Goal: Task Accomplishment & Management: Use online tool/utility

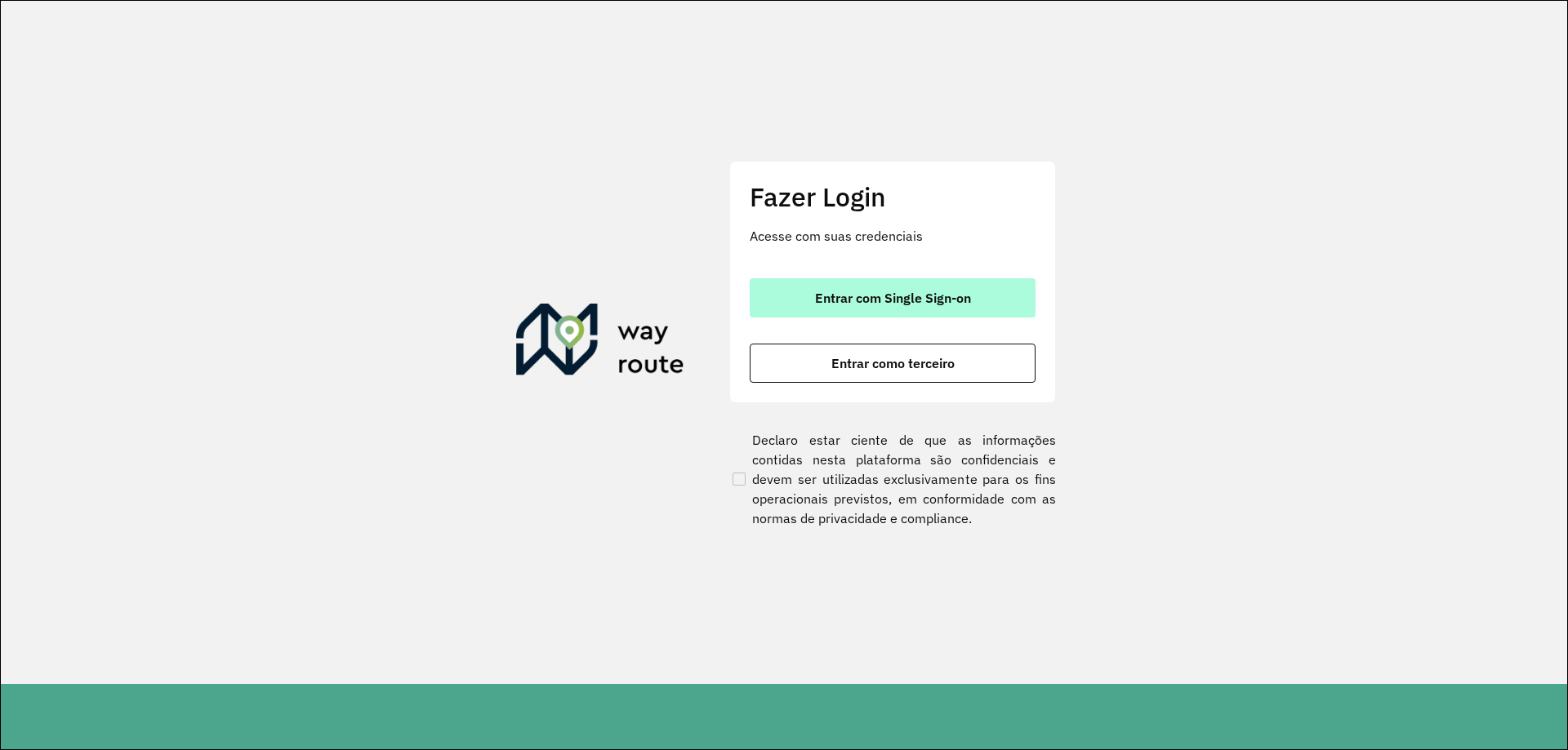
click at [826, 289] on button "Entrar com Single Sign-on" at bounding box center [892, 298] width 286 height 39
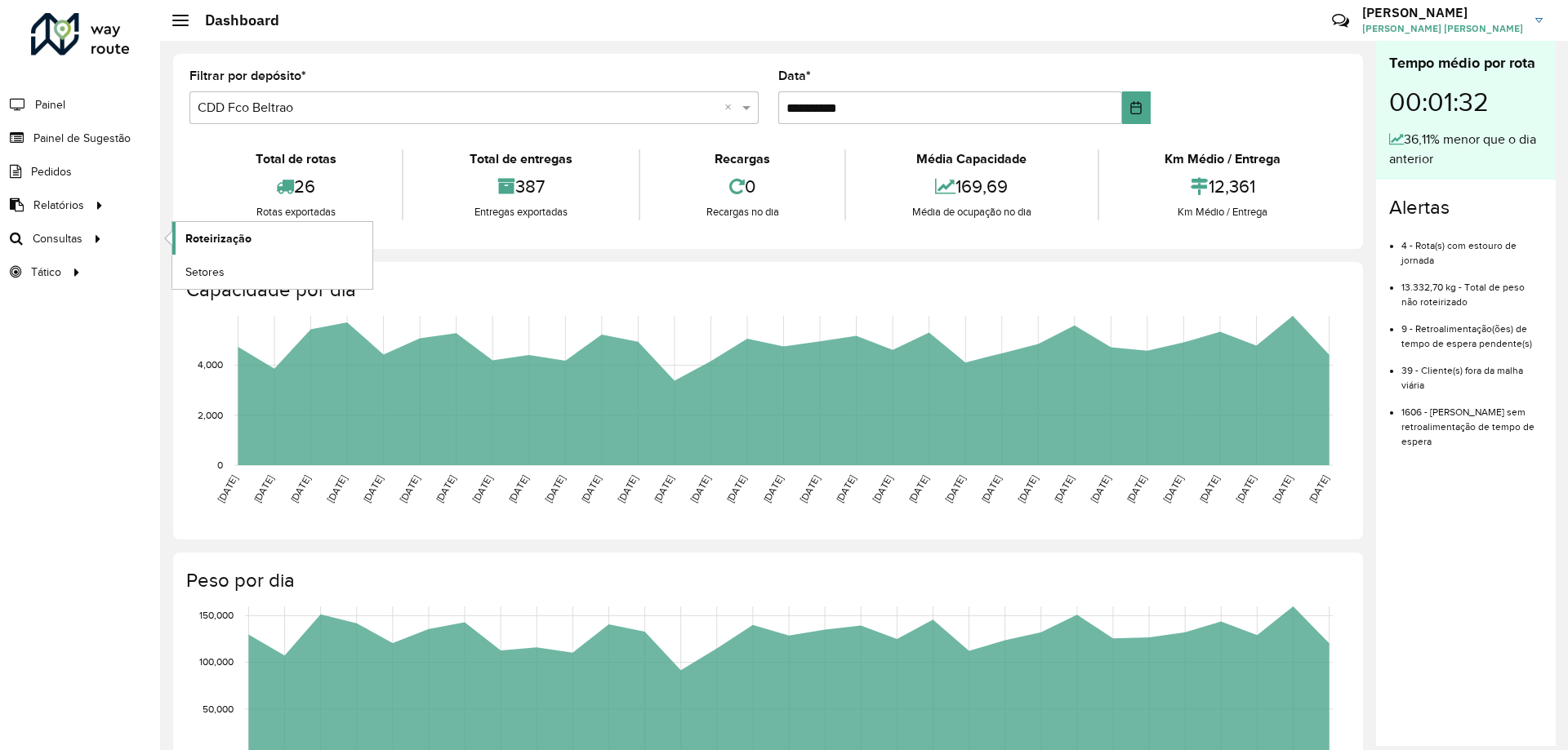
click at [195, 239] on span "Roteirização" at bounding box center [218, 239] width 66 height 17
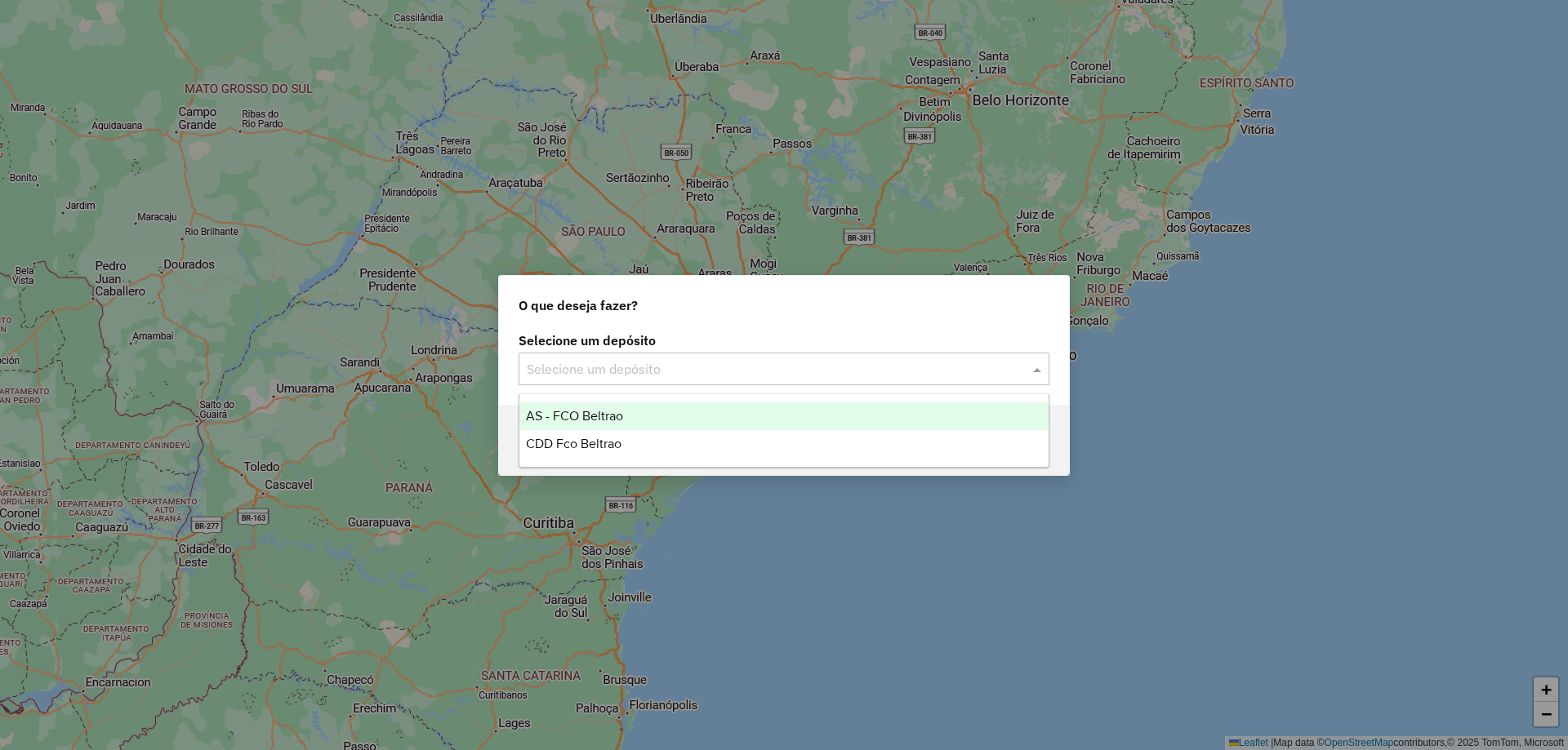
click at [614, 360] on input "text" at bounding box center [768, 370] width 482 height 20
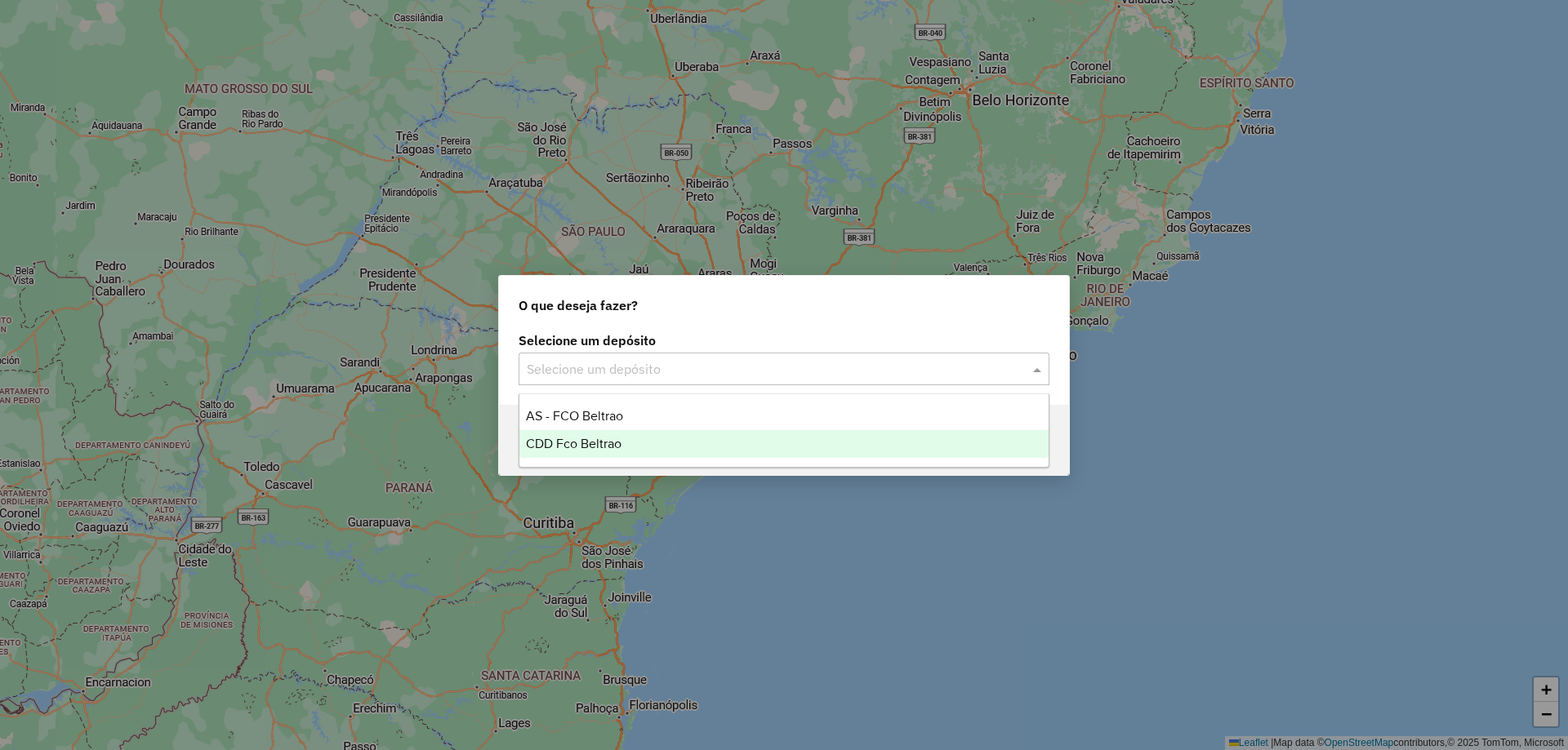
click at [579, 439] on span "CDD Fco Beltrao" at bounding box center [574, 444] width 96 height 14
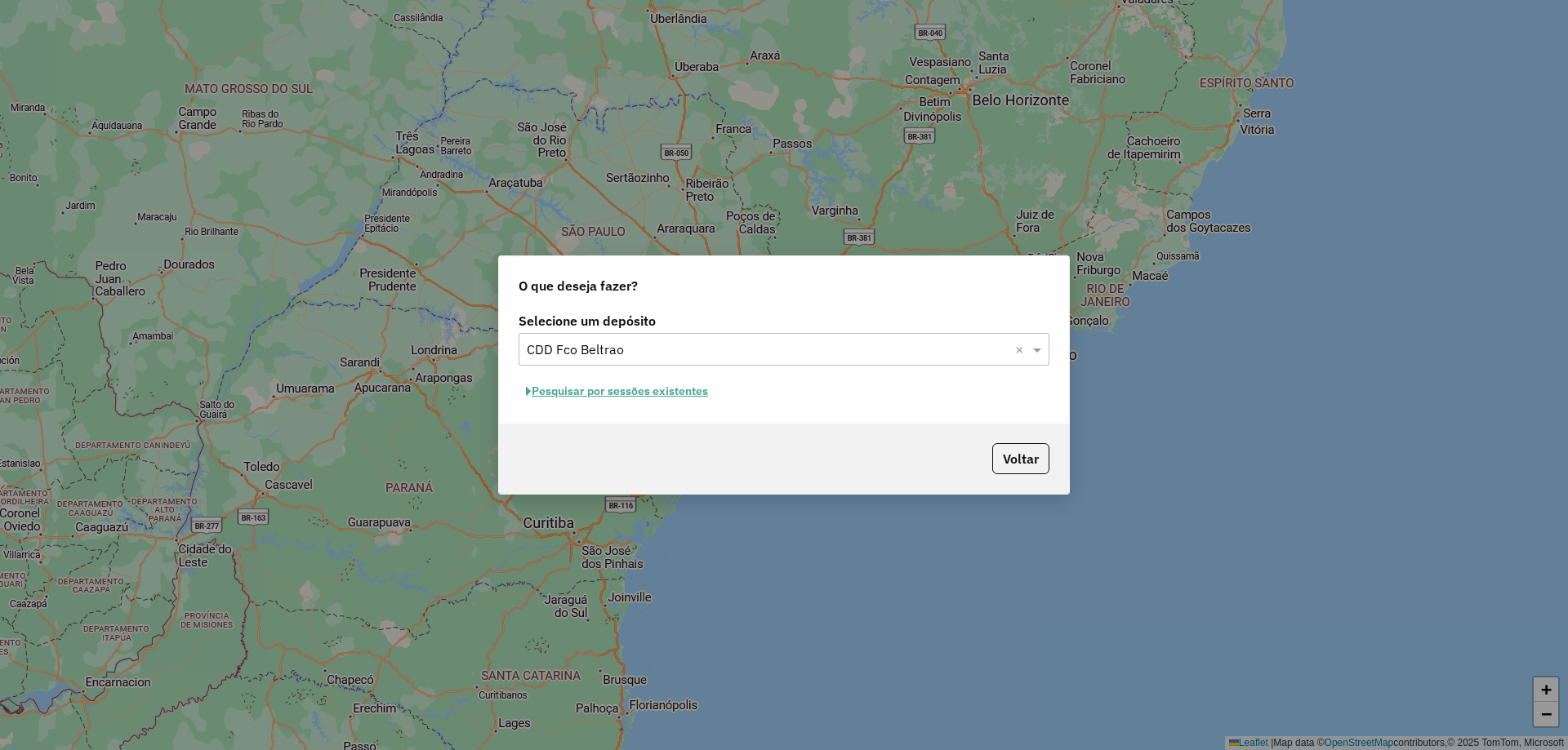
click at [667, 399] on button "Pesquisar por sessões existentes" at bounding box center [617, 391] width 197 height 25
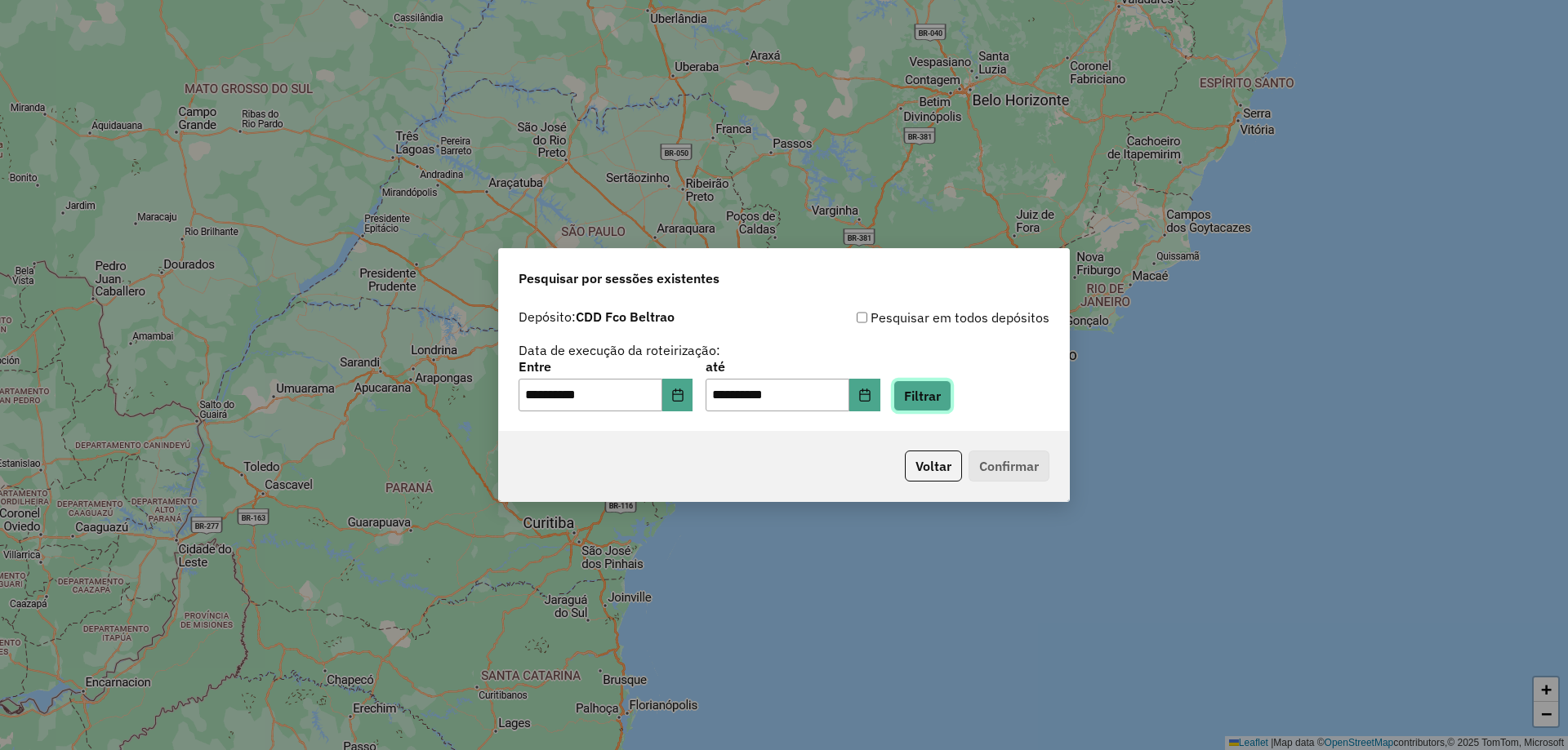
click at [942, 398] on button "Filtrar" at bounding box center [922, 396] width 58 height 31
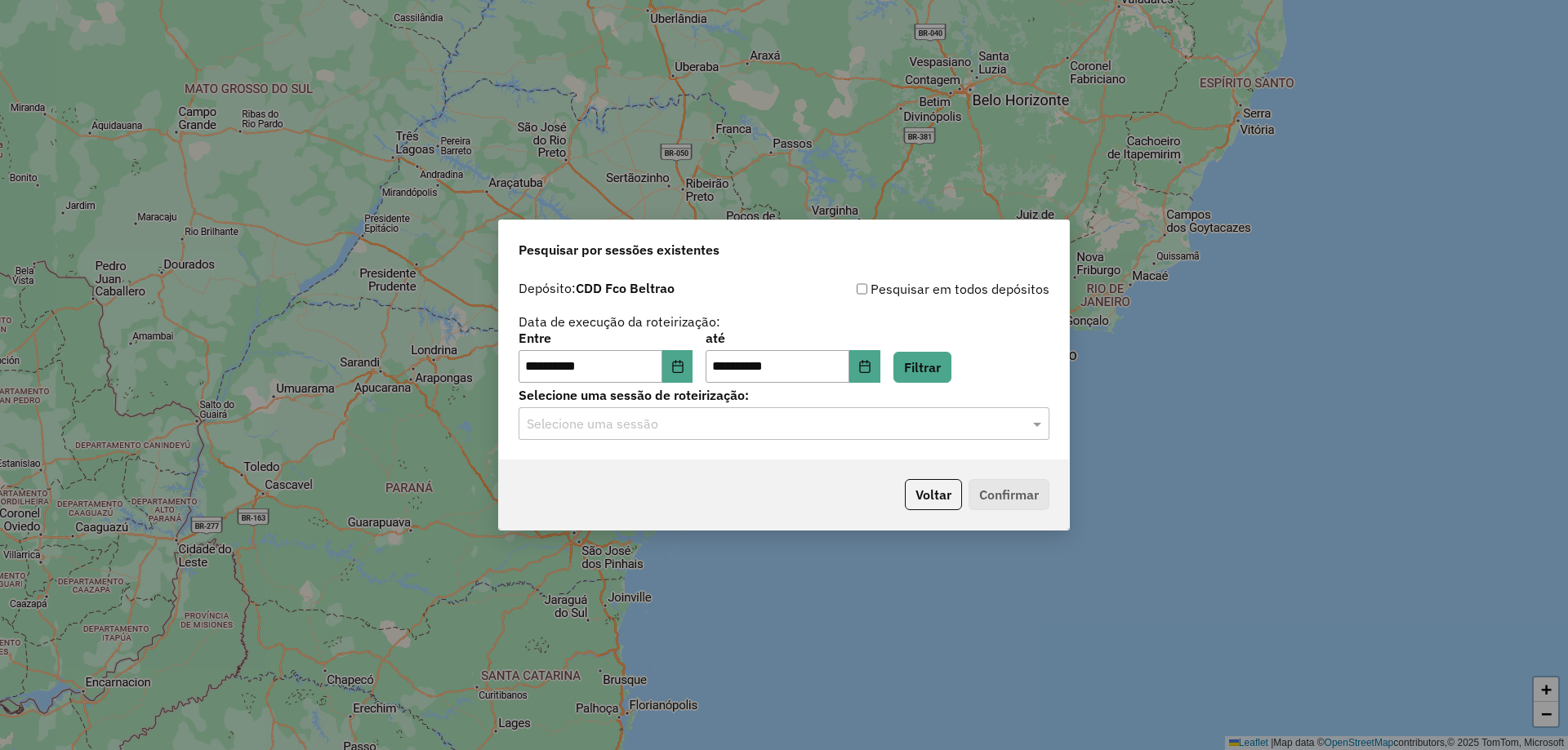
click at [788, 439] on div "Selecione uma sessão" at bounding box center [784, 424] width 531 height 33
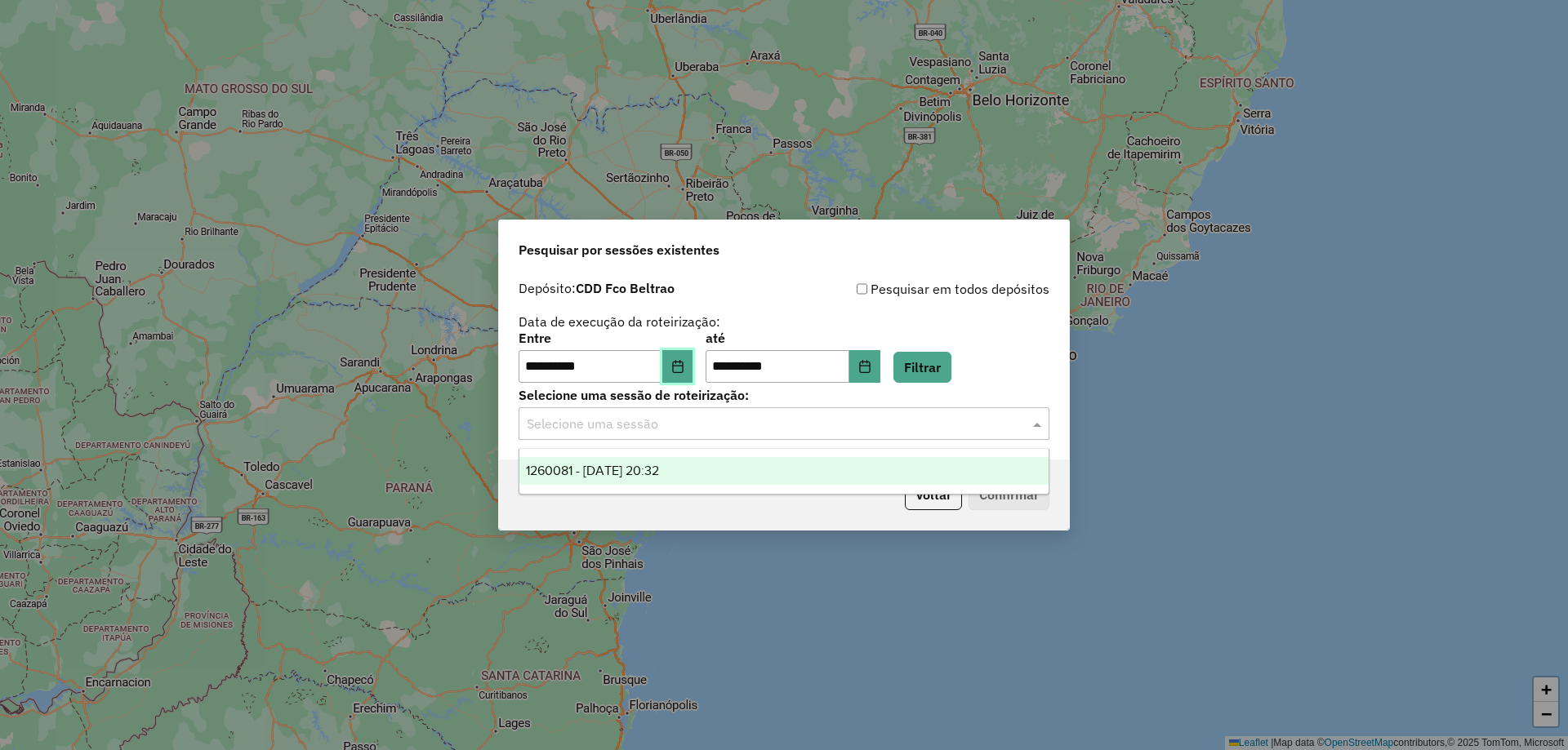
click at [682, 373] on icon "Choose Date" at bounding box center [677, 367] width 11 height 13
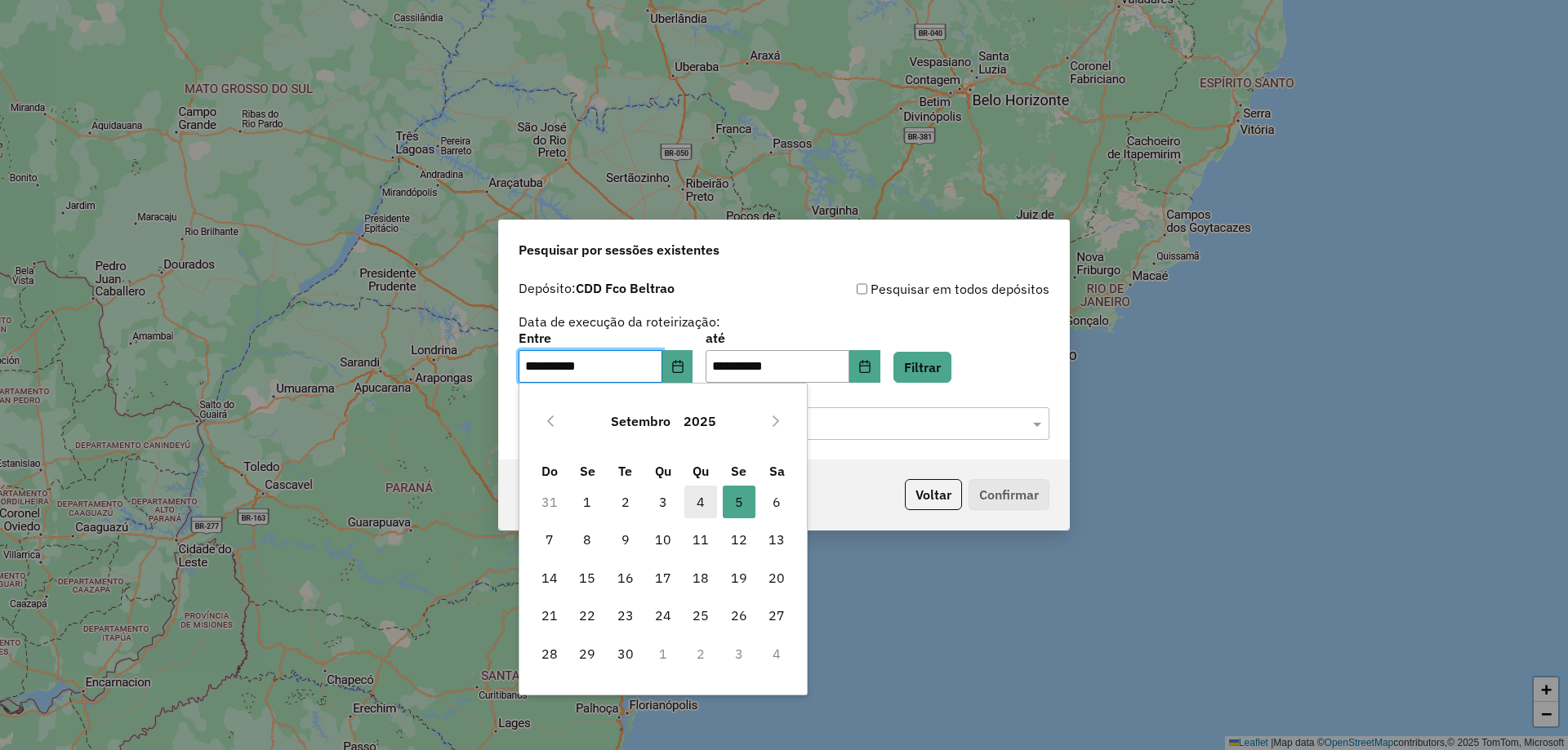
click at [710, 502] on span "4" at bounding box center [700, 502] width 33 height 33
type input "**********"
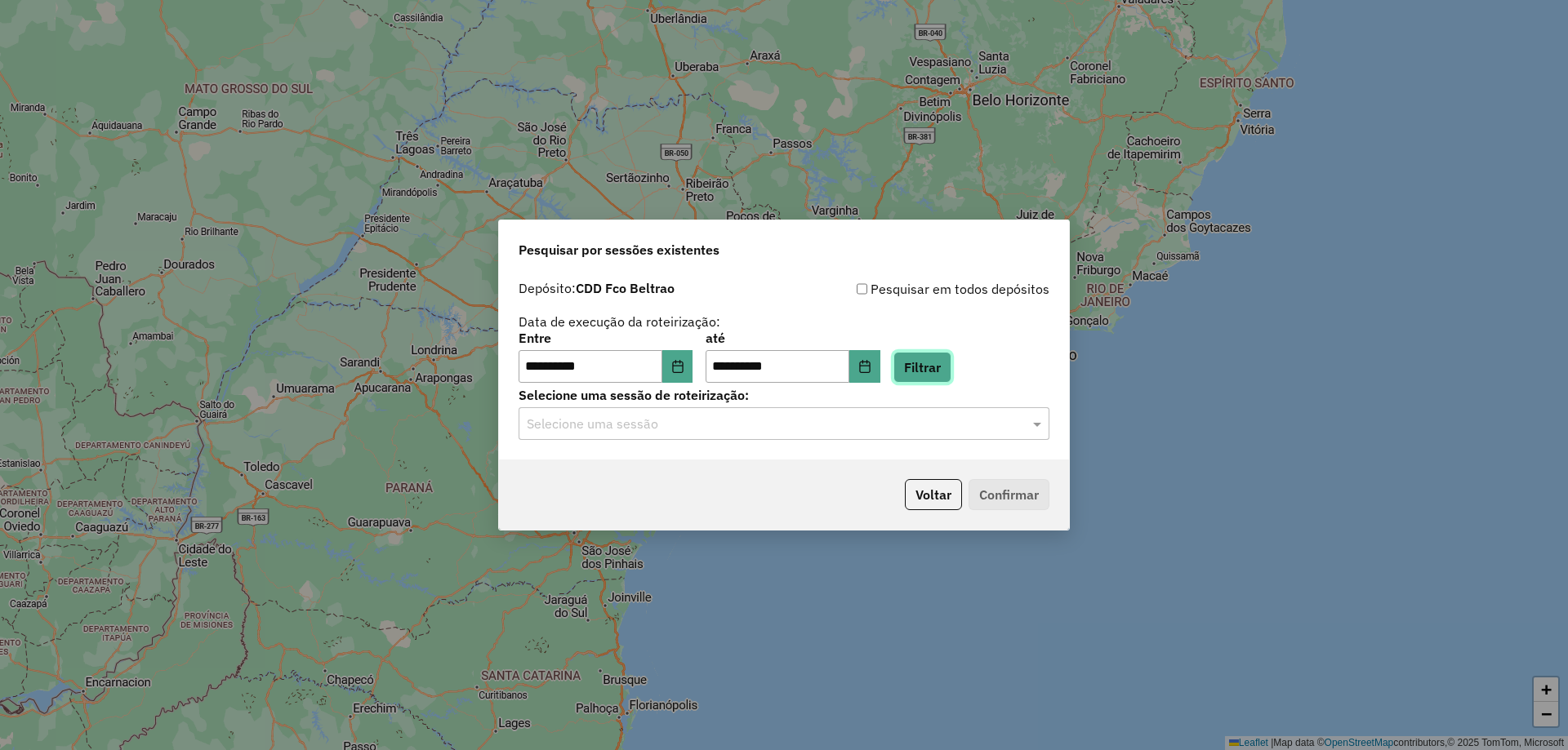
click at [951, 373] on button "Filtrar" at bounding box center [922, 368] width 58 height 31
click at [707, 430] on input "text" at bounding box center [768, 425] width 482 height 20
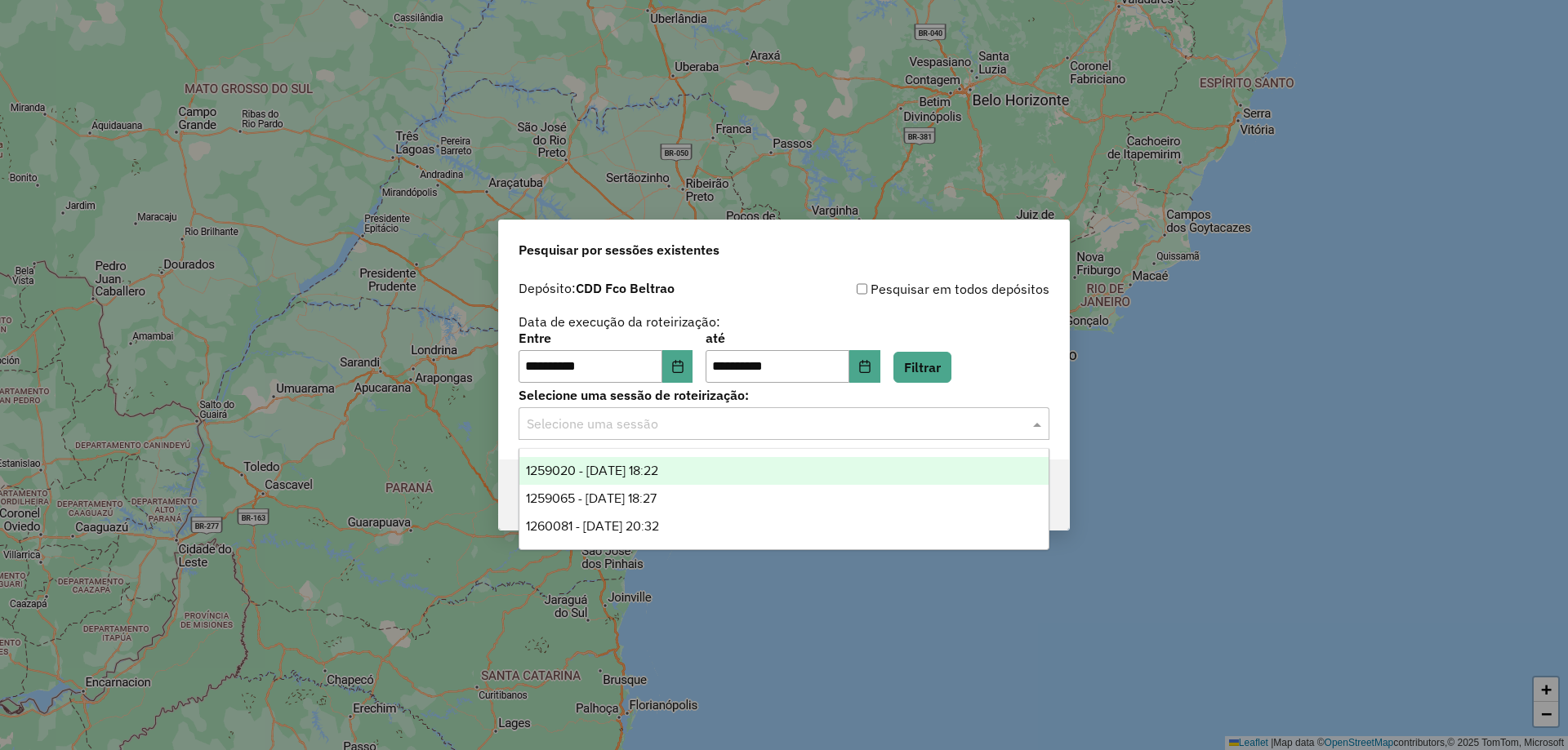
click at [659, 465] on span "1259020 - 04/09/2025 18:22" at bounding box center [592, 471] width 132 height 14
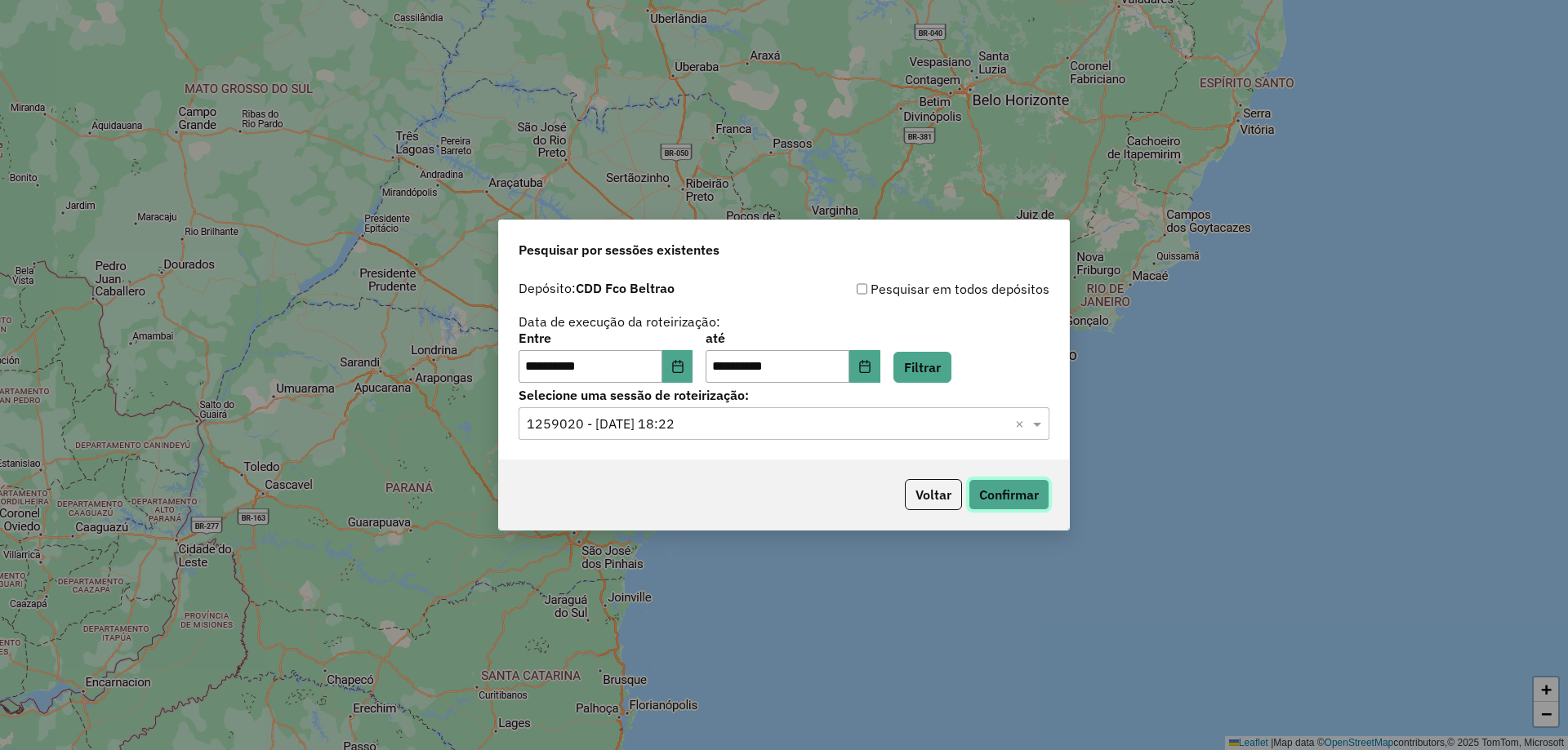
click at [1025, 490] on button "Confirmar" at bounding box center [1008, 495] width 81 height 31
click at [754, 420] on input "text" at bounding box center [768, 425] width 482 height 20
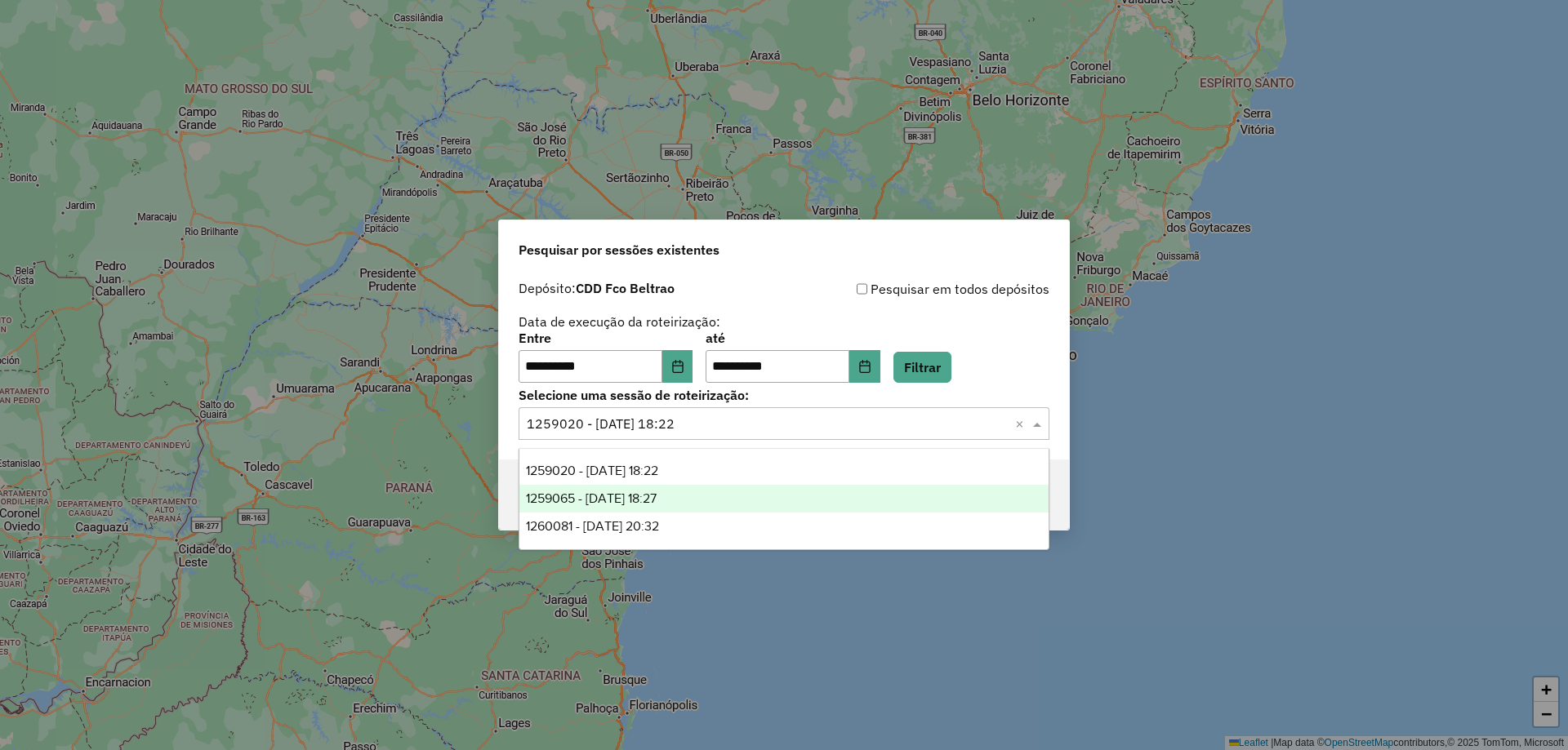
click at [657, 493] on span "1259065 - 04/09/2025 18:27" at bounding box center [592, 498] width 131 height 14
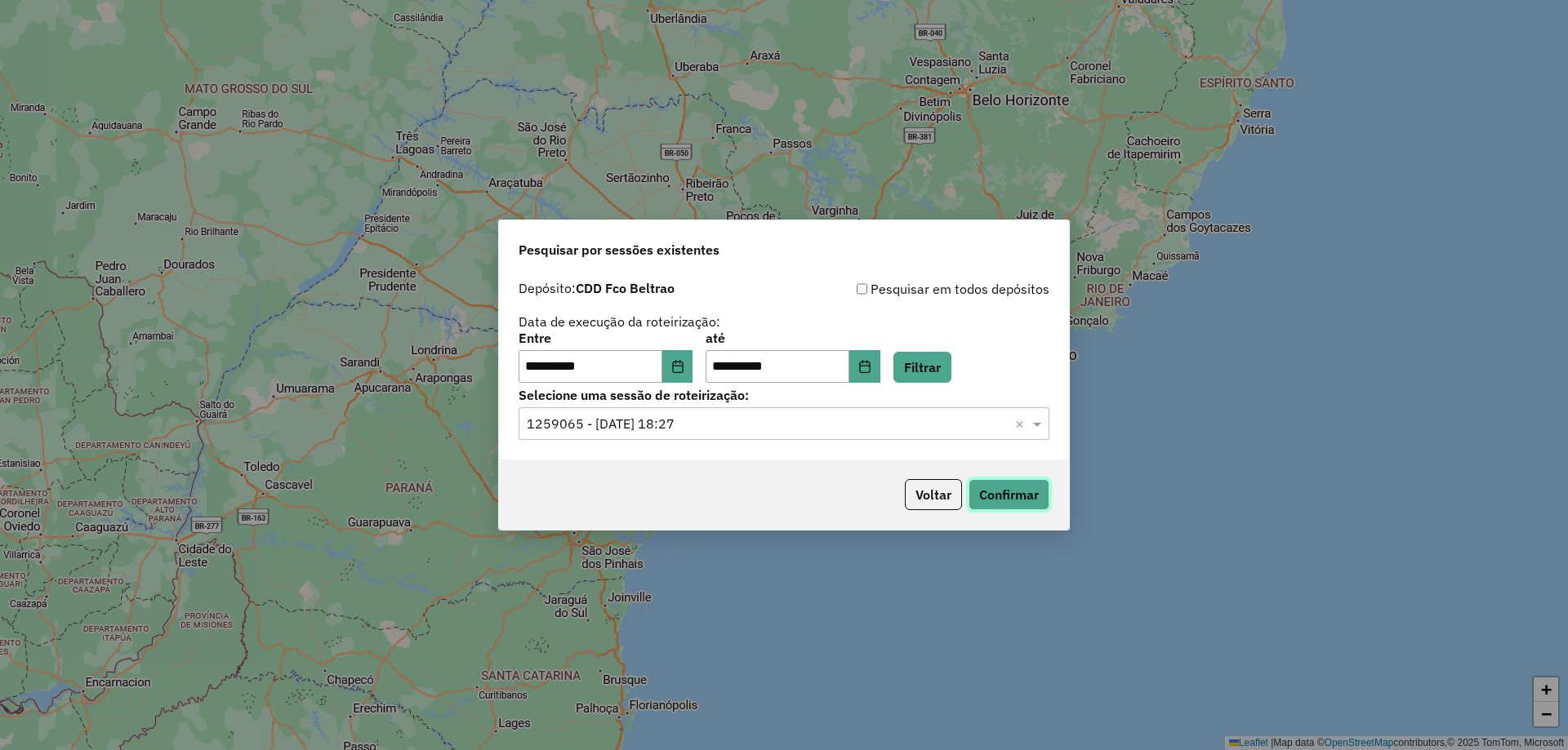
click at [1021, 493] on button "Confirmar" at bounding box center [1008, 495] width 81 height 31
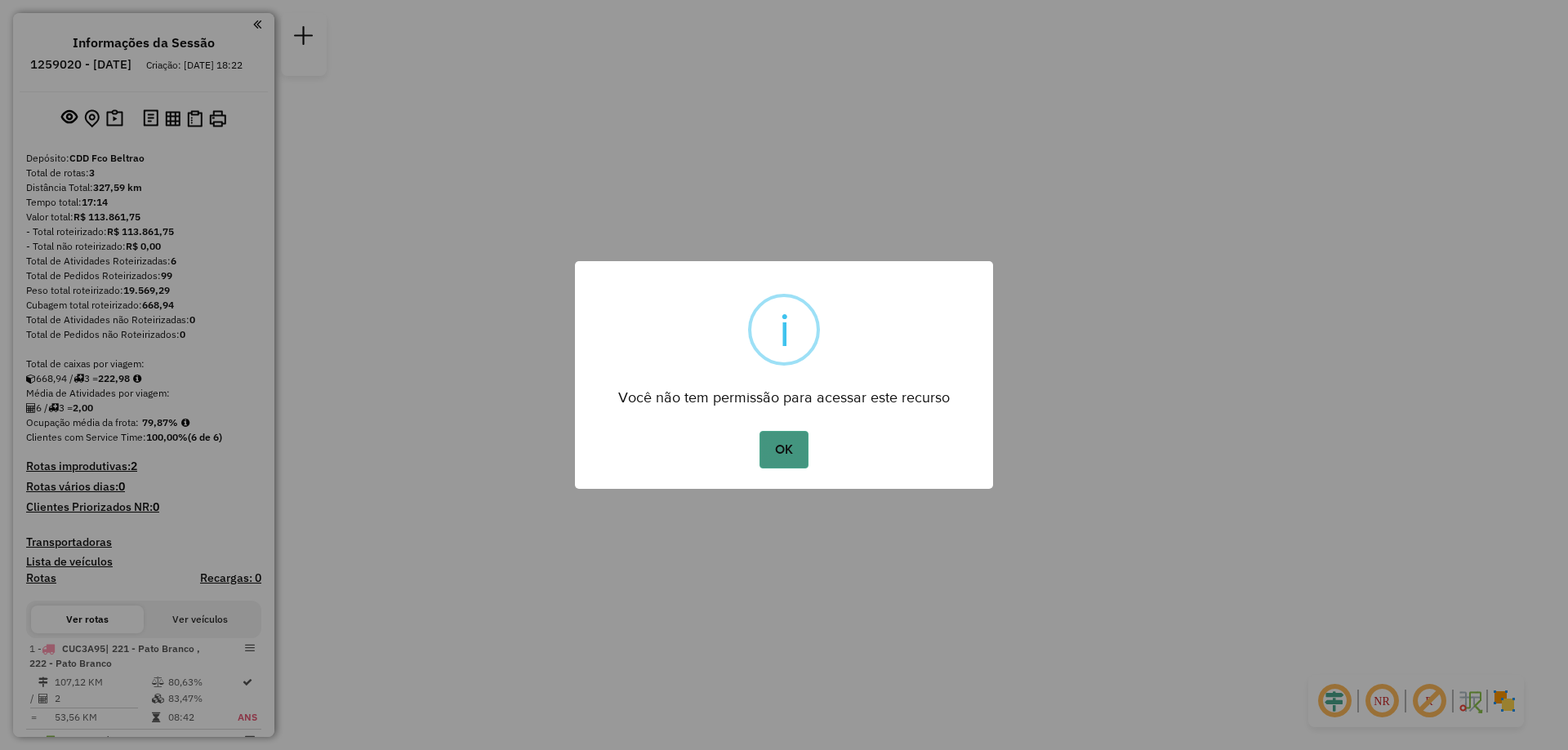
click at [788, 465] on button "OK" at bounding box center [783, 450] width 48 height 38
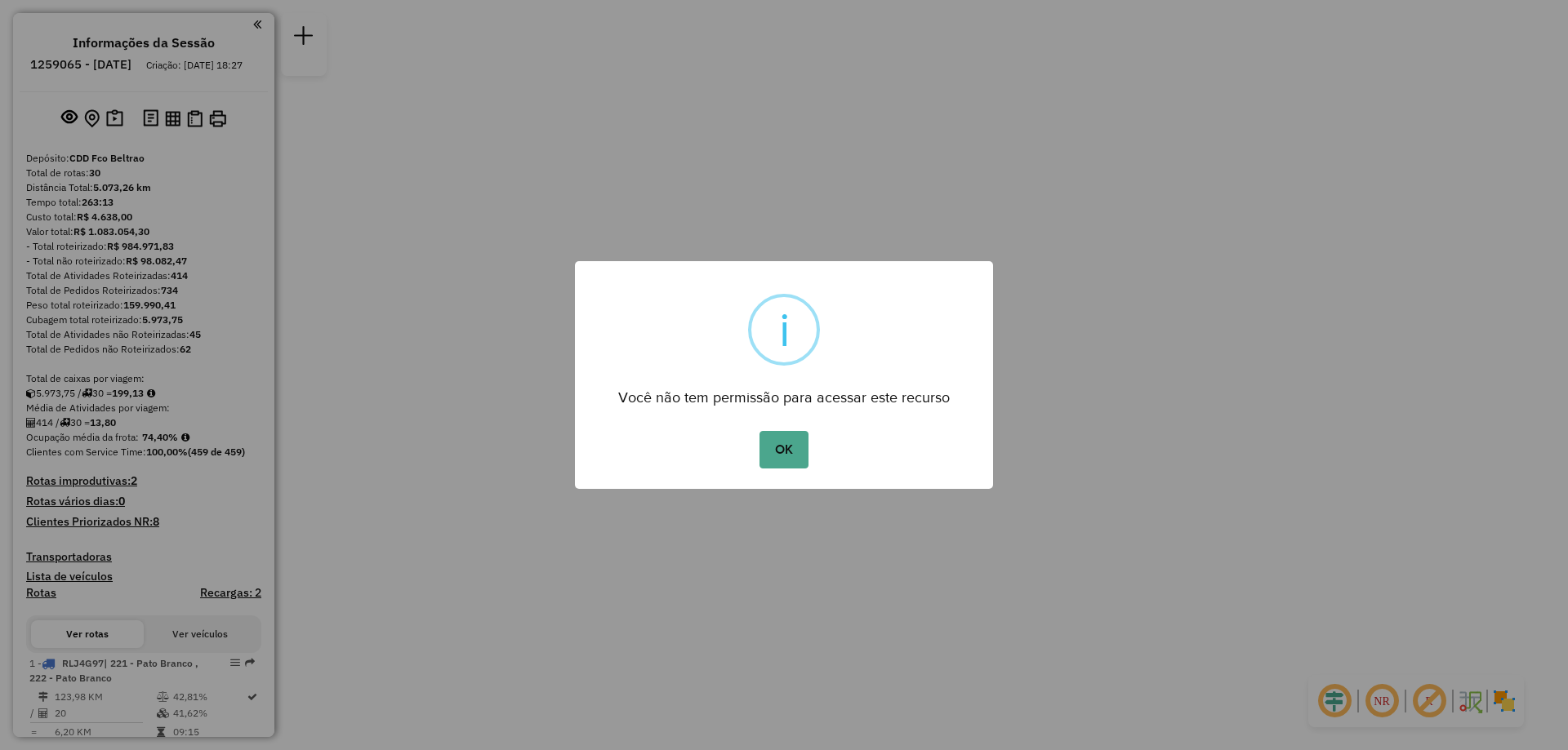
click at [799, 469] on div "OK No Cancel" at bounding box center [784, 450] width 418 height 46
click at [796, 462] on button "OK" at bounding box center [783, 450] width 48 height 38
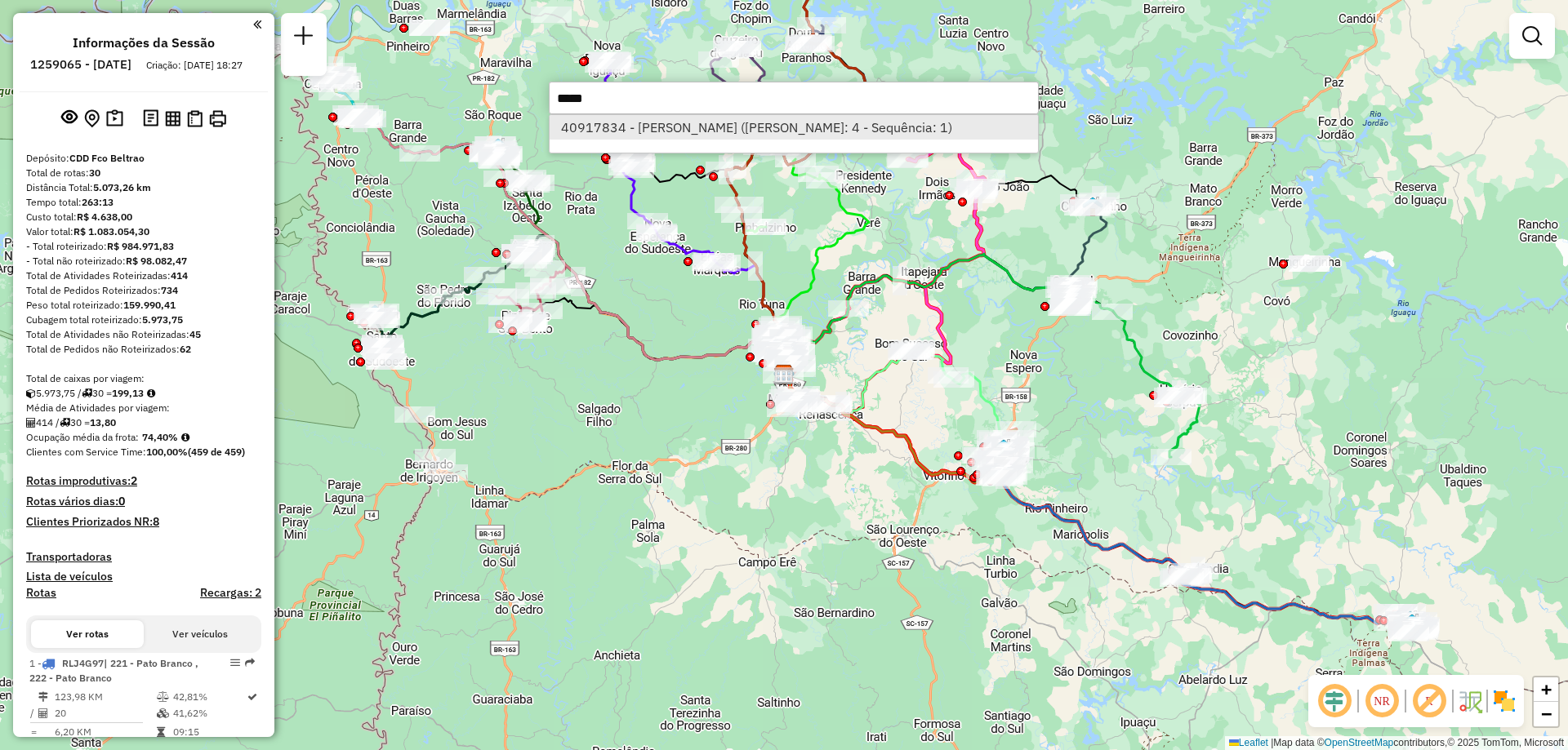
type input "*****"
click at [662, 132] on li "40917834 - [PERSON_NAME] ([PERSON_NAME]: 4 - Sequência: 1)" at bounding box center [794, 127] width 489 height 25
select select "**********"
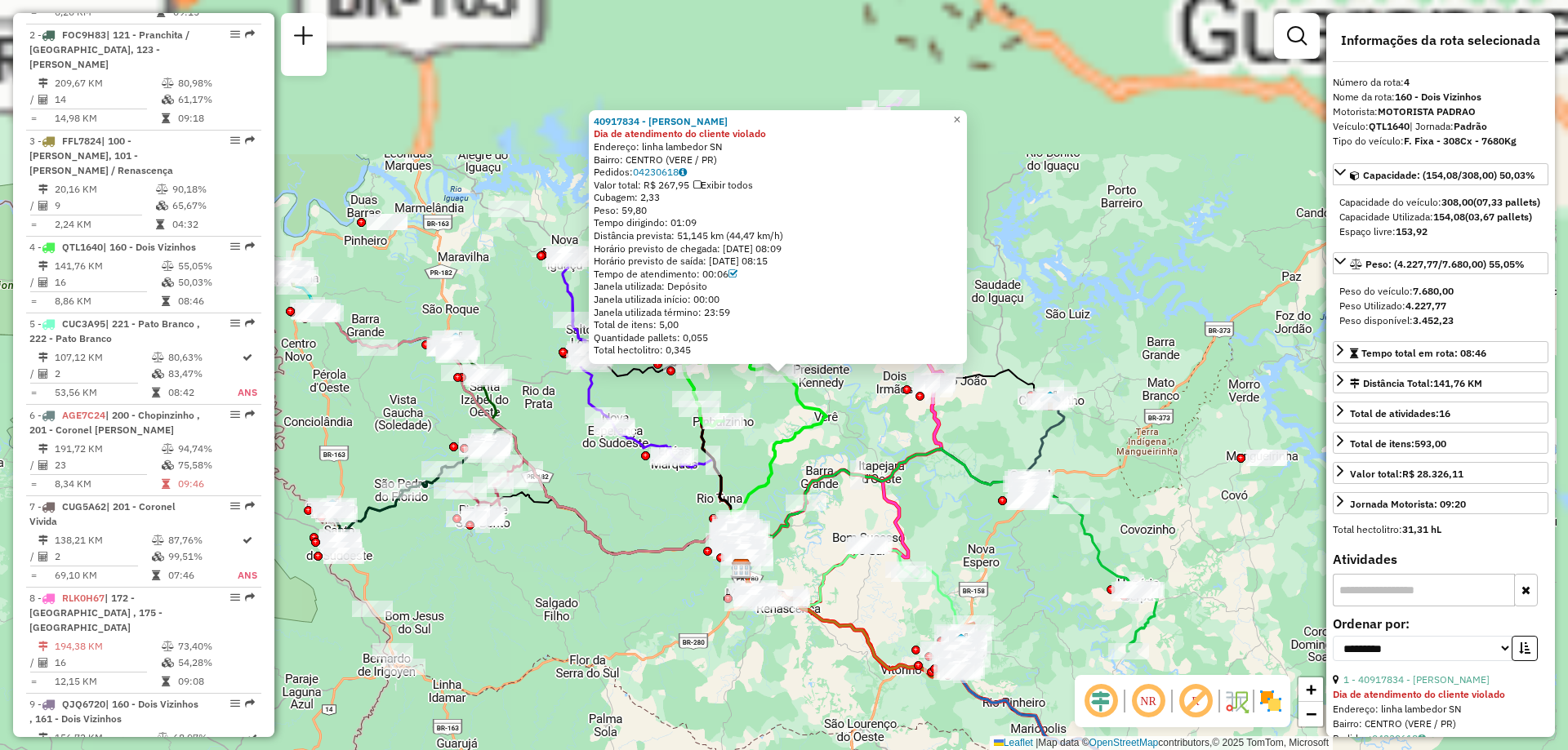
scroll to position [958, 0]
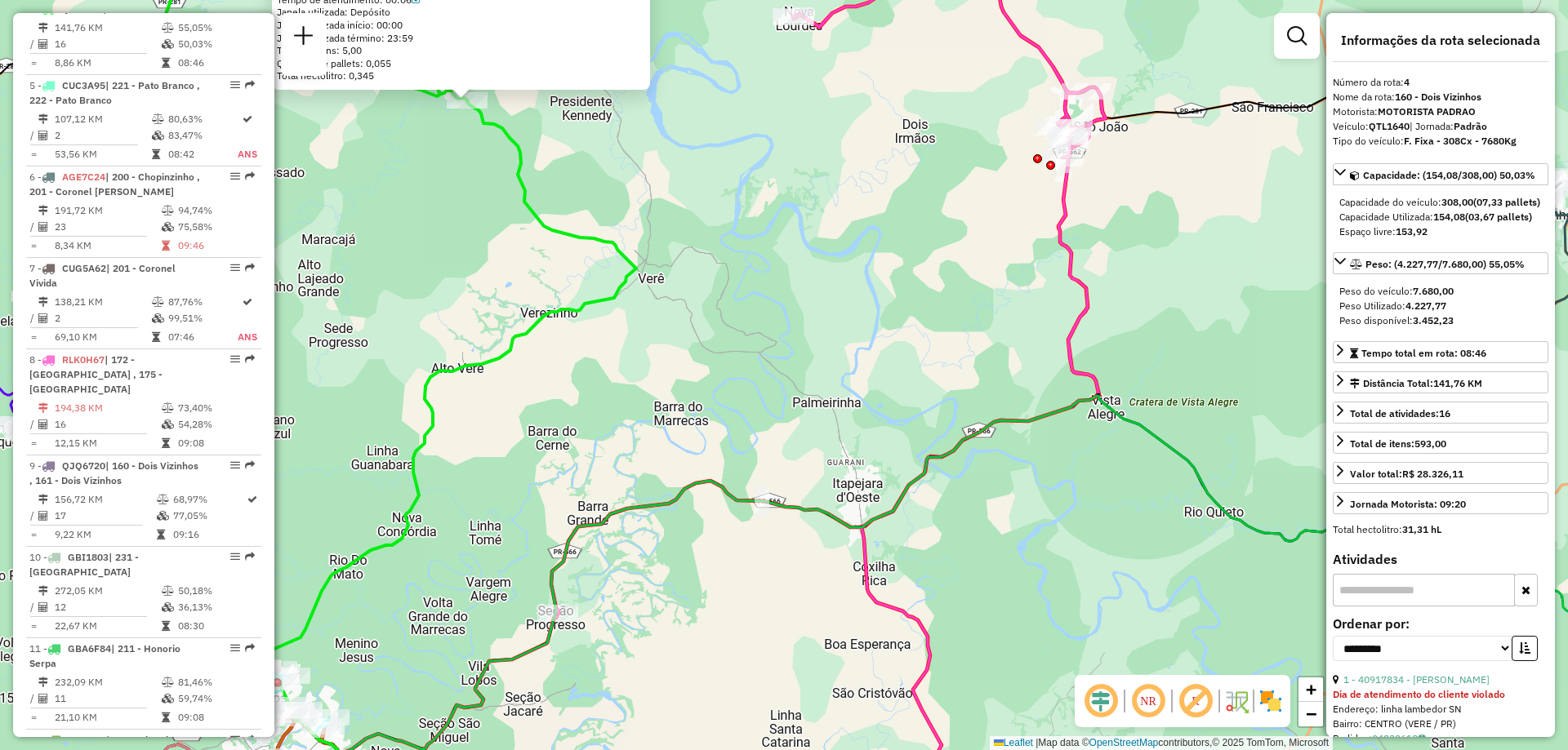
drag, startPoint x: 662, startPoint y: 225, endPoint x: 681, endPoint y: 292, distance: 69.6
click at [688, 291] on div "40917834 - [PERSON_NAME] de atendimento do cliente violado Endereço: linha lamb…" at bounding box center [784, 375] width 1568 height 750
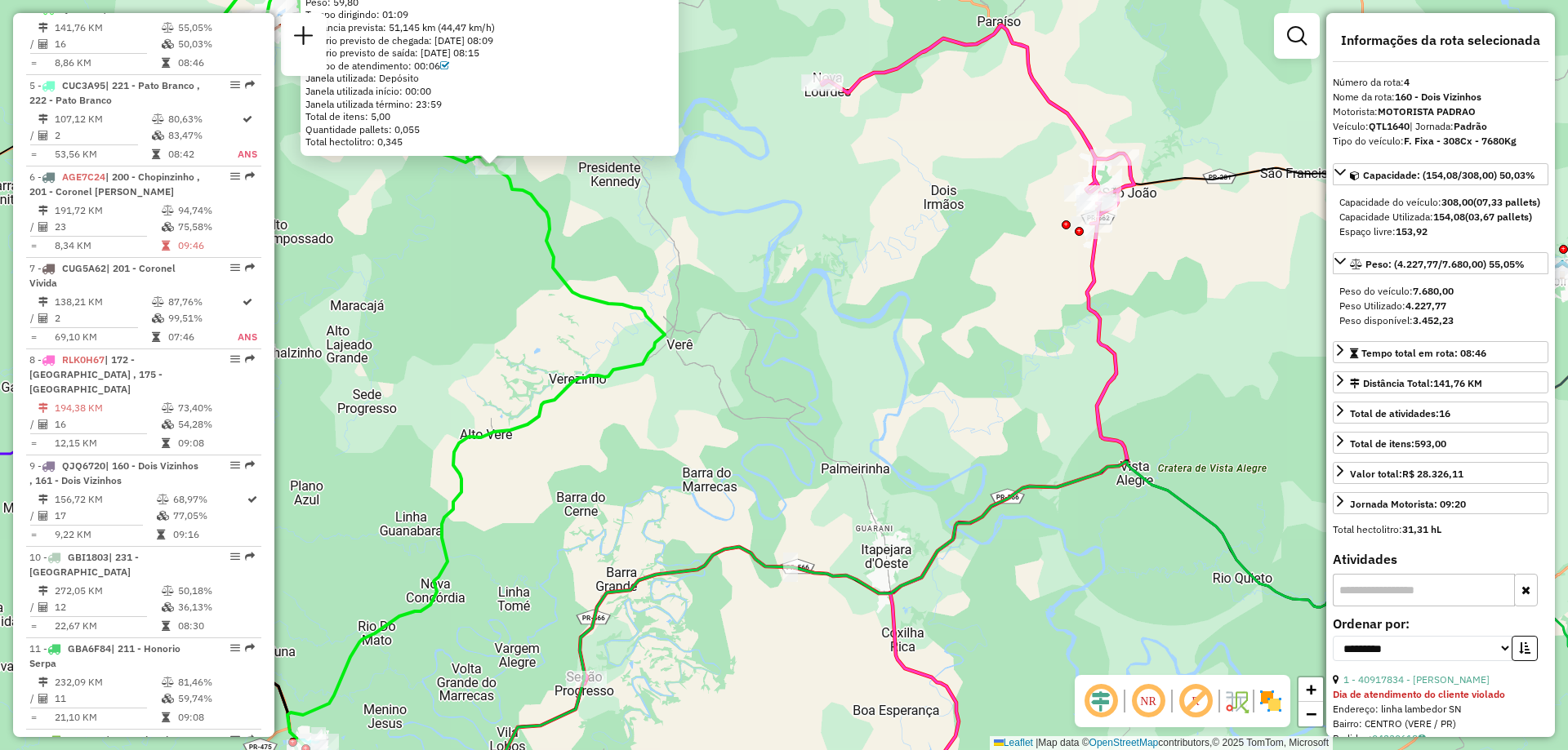
click at [535, 230] on div "40917834 - [PERSON_NAME] de atendimento do cliente violado Endereço: linha lamb…" at bounding box center [784, 375] width 1568 height 750
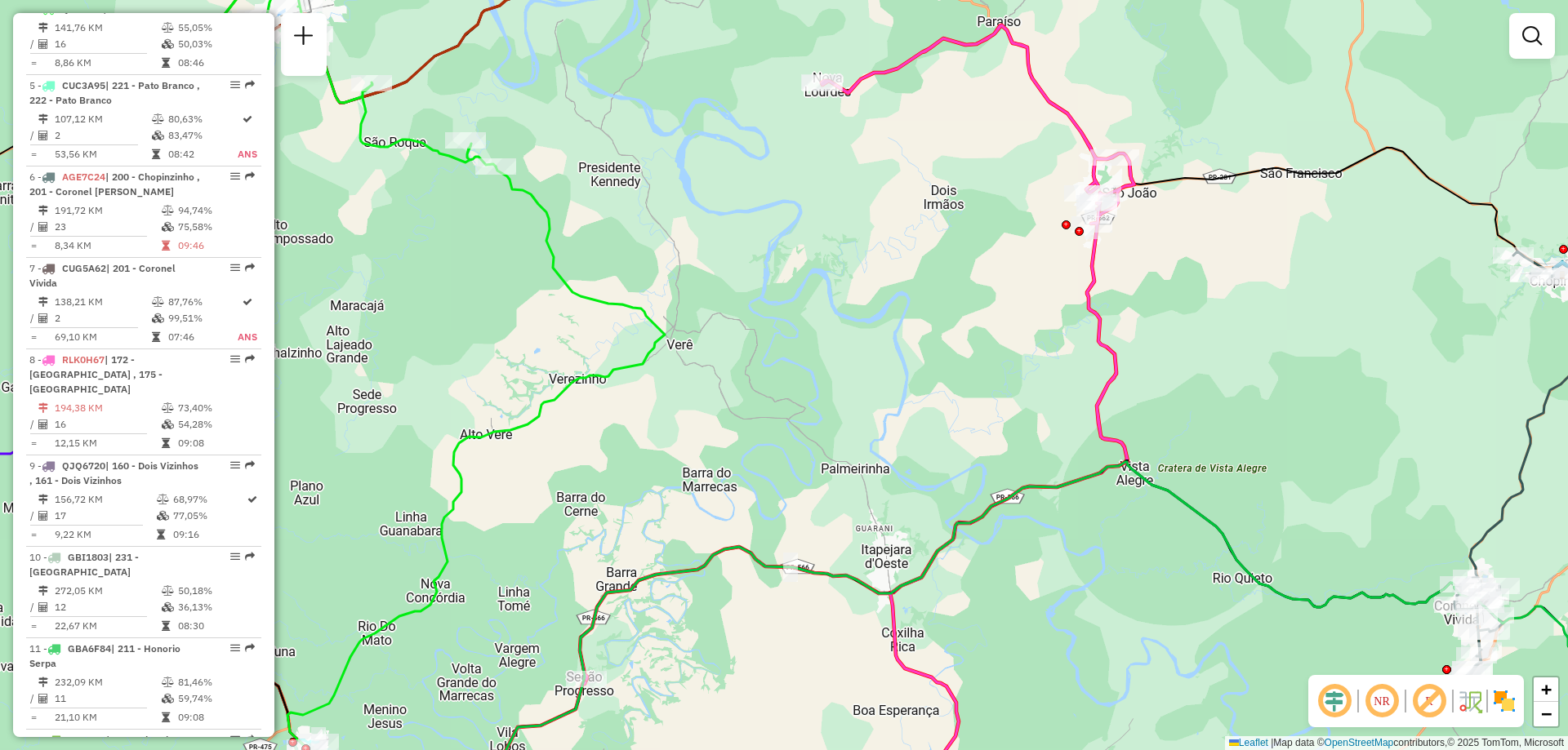
click at [546, 236] on icon at bounding box center [476, 496] width 377 height 659
select select "**********"
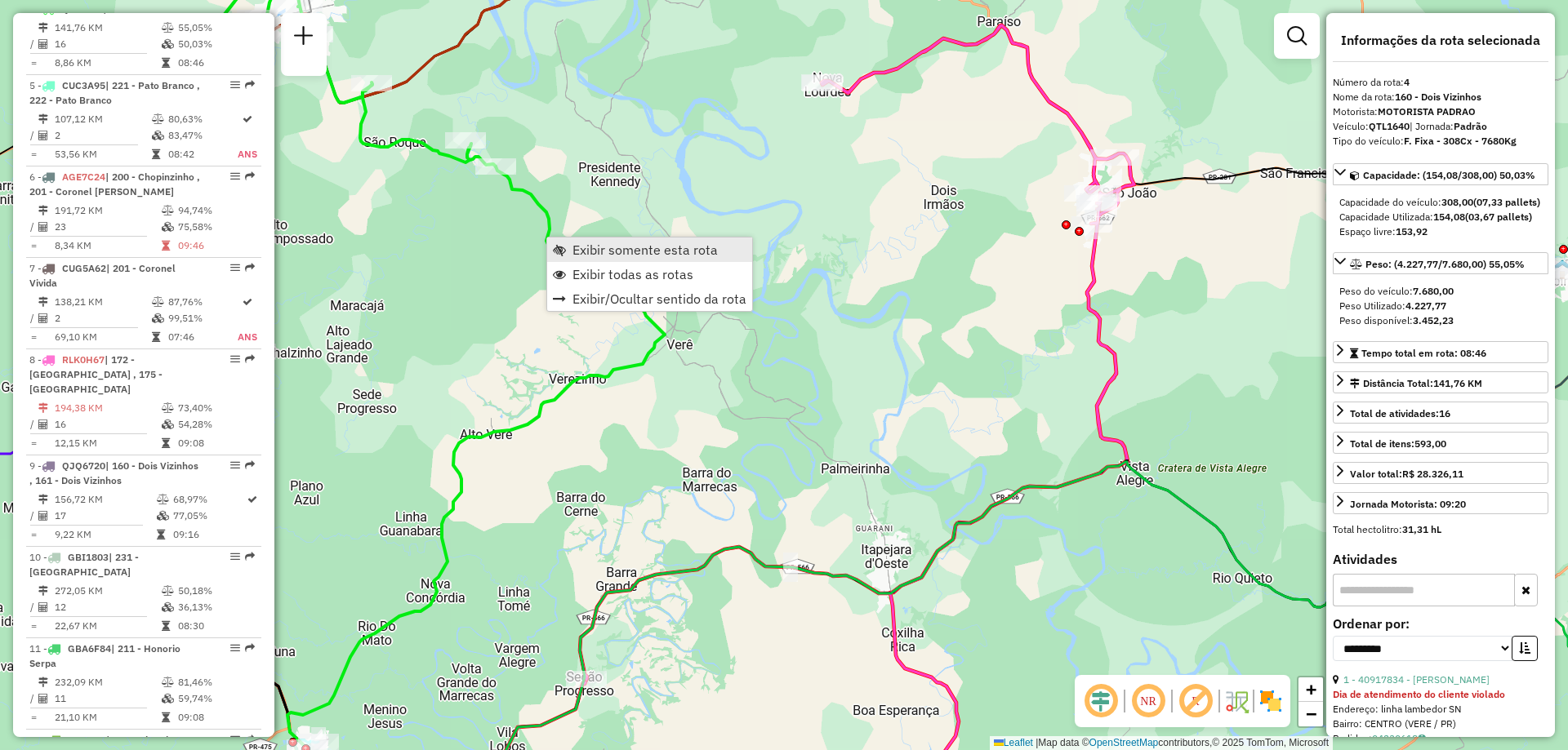
click at [629, 254] on span "Exibir somente esta rota" at bounding box center [646, 250] width 145 height 13
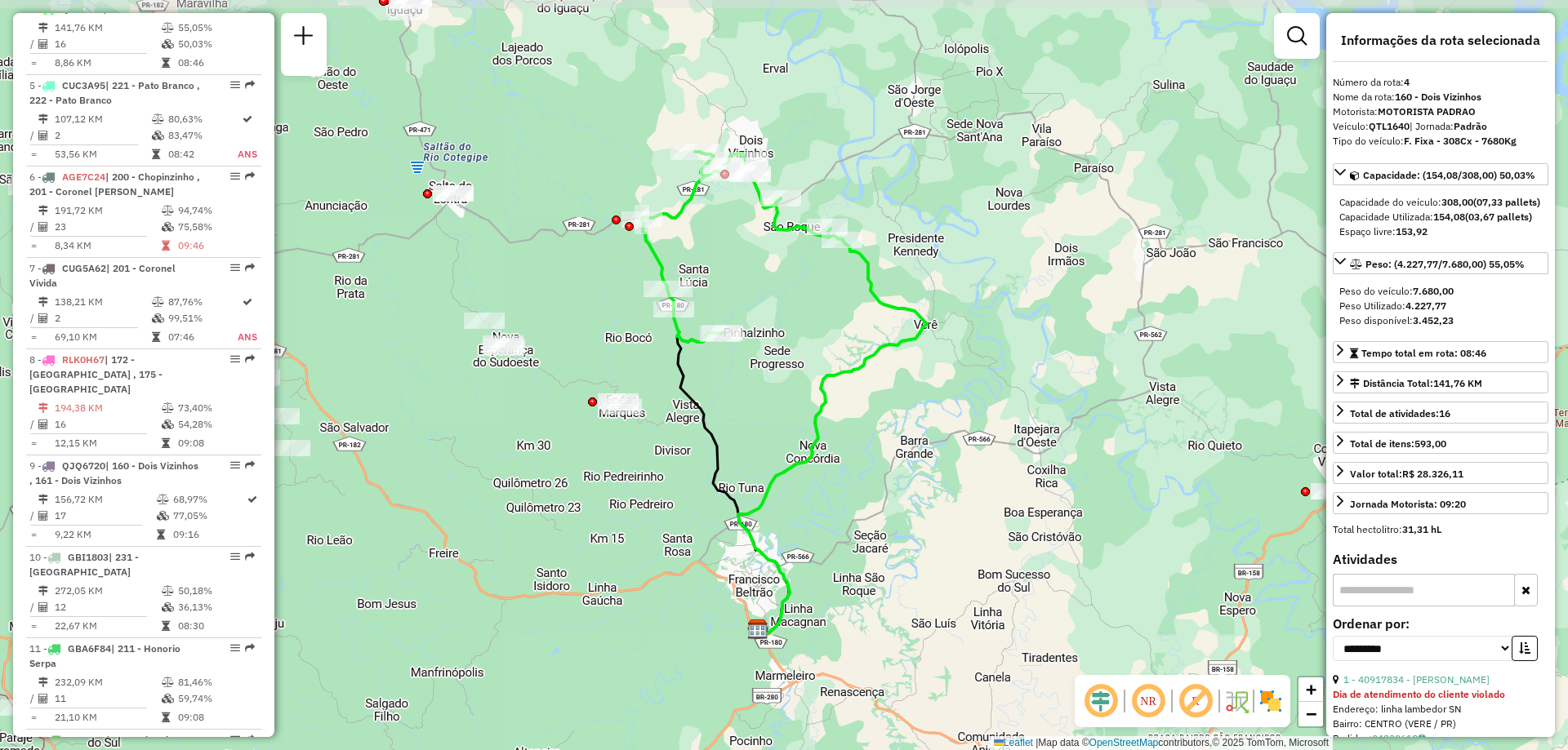
drag, startPoint x: 793, startPoint y: 347, endPoint x: 793, endPoint y: 364, distance: 17.0
click at [793, 364] on div "Janela de atendimento Grade de atendimento Capacidade Transportadoras Veículos …" at bounding box center [784, 375] width 1568 height 750
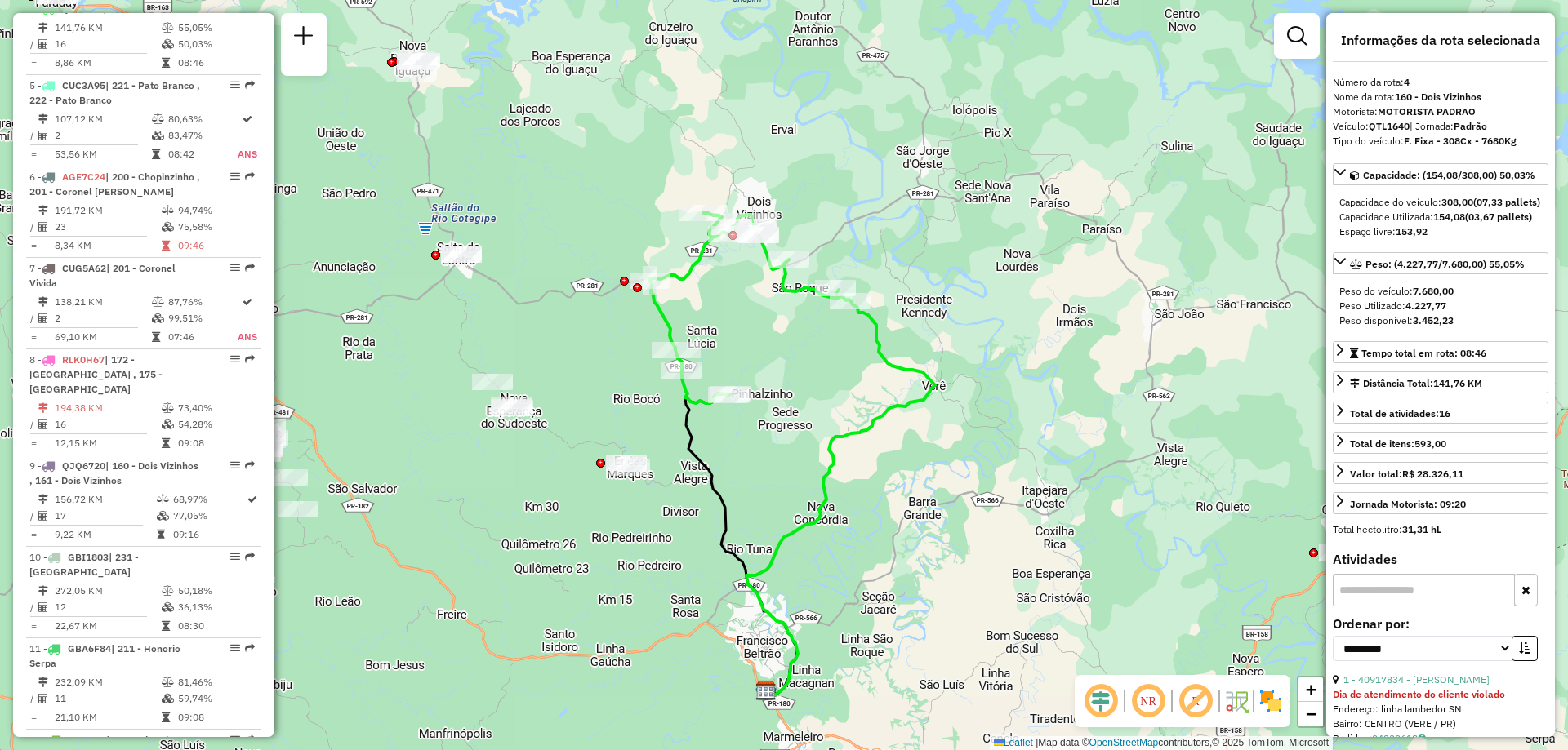
drag, startPoint x: 800, startPoint y: 359, endPoint x: 808, endPoint y: 420, distance: 61.5
click at [808, 420] on div "Janela de atendimento Grade de atendimento Capacidade Transportadoras Veículos …" at bounding box center [784, 375] width 1568 height 750
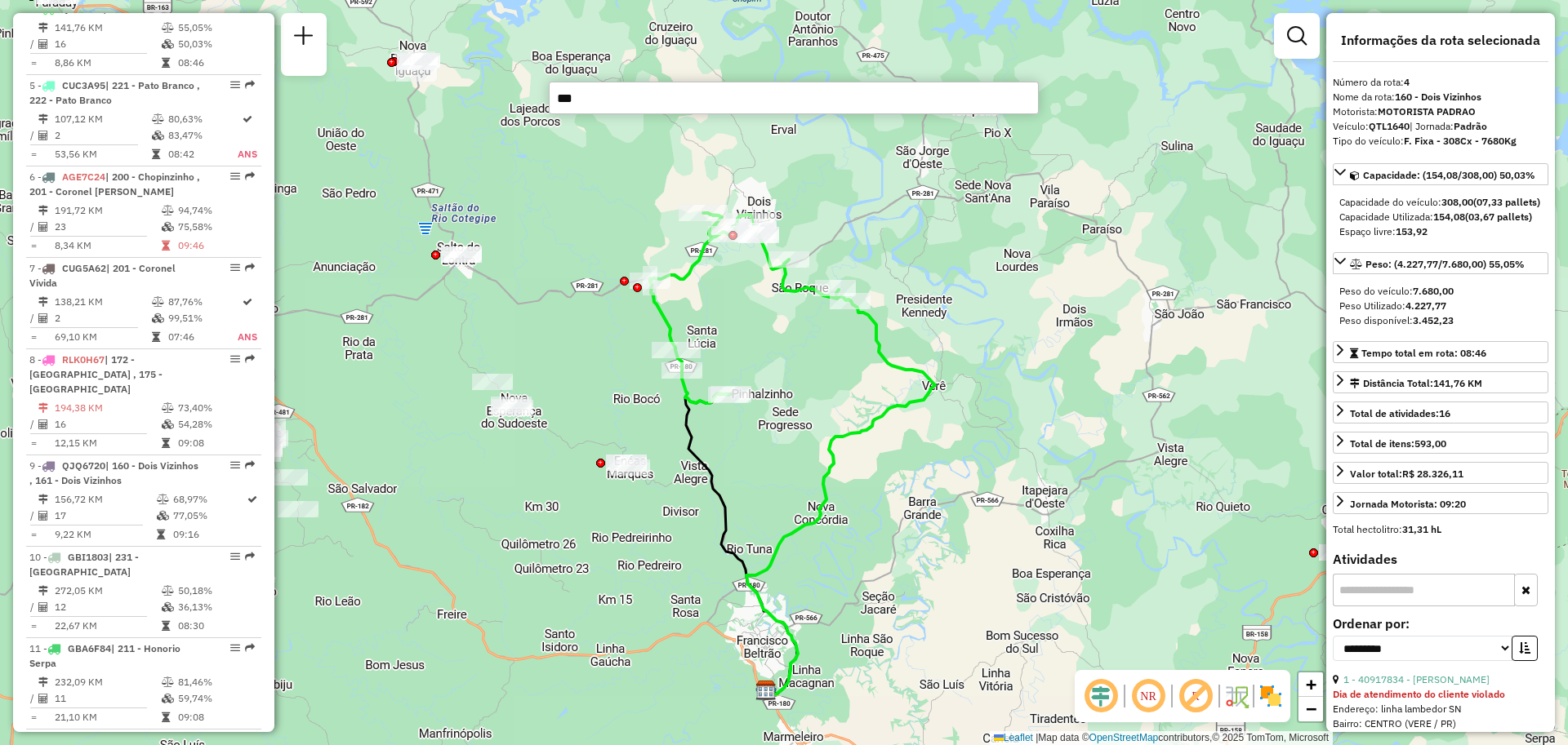
type input "****"
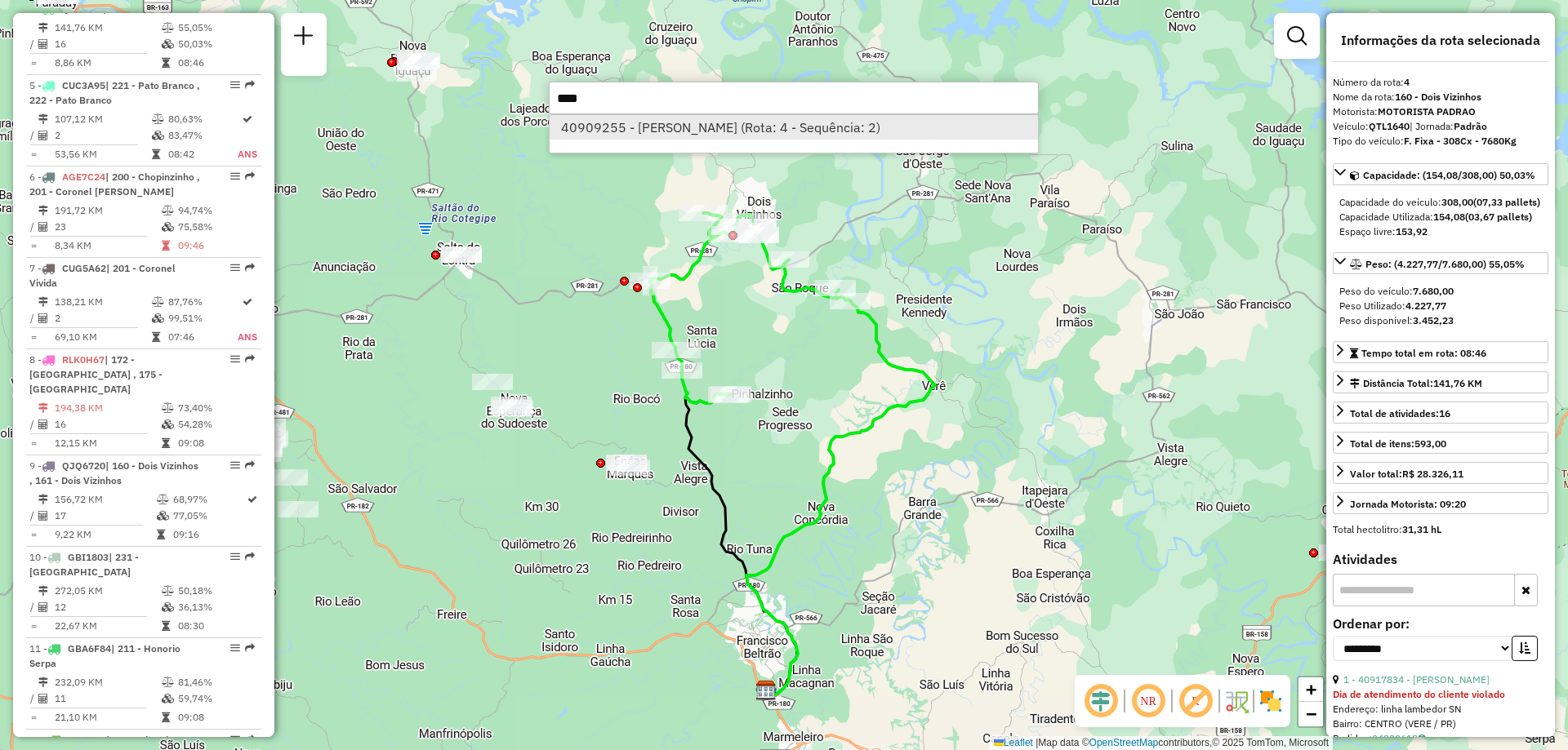
click at [768, 132] on li "40909255 - [PERSON_NAME] (Rota: 4 - Sequência: 2)" at bounding box center [794, 127] width 489 height 25
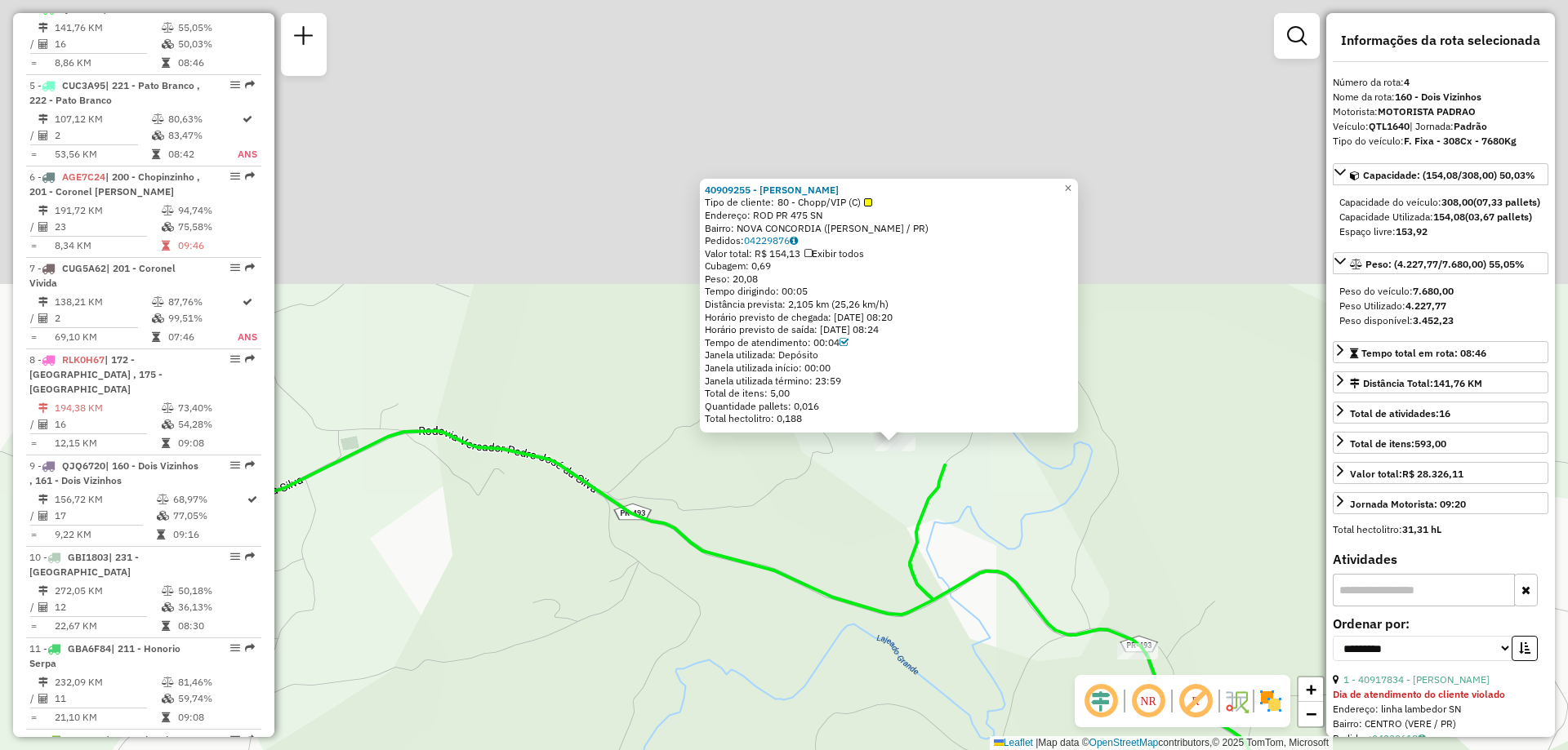
drag, startPoint x: 824, startPoint y: 343, endPoint x: 817, endPoint y: 574, distance: 231.1
click at [817, 574] on div "40909255 - [PERSON_NAME] DALL ALBA Tipo de cliente: 80 - Chopp/VIP (C) Endereço…" at bounding box center [784, 375] width 1568 height 750
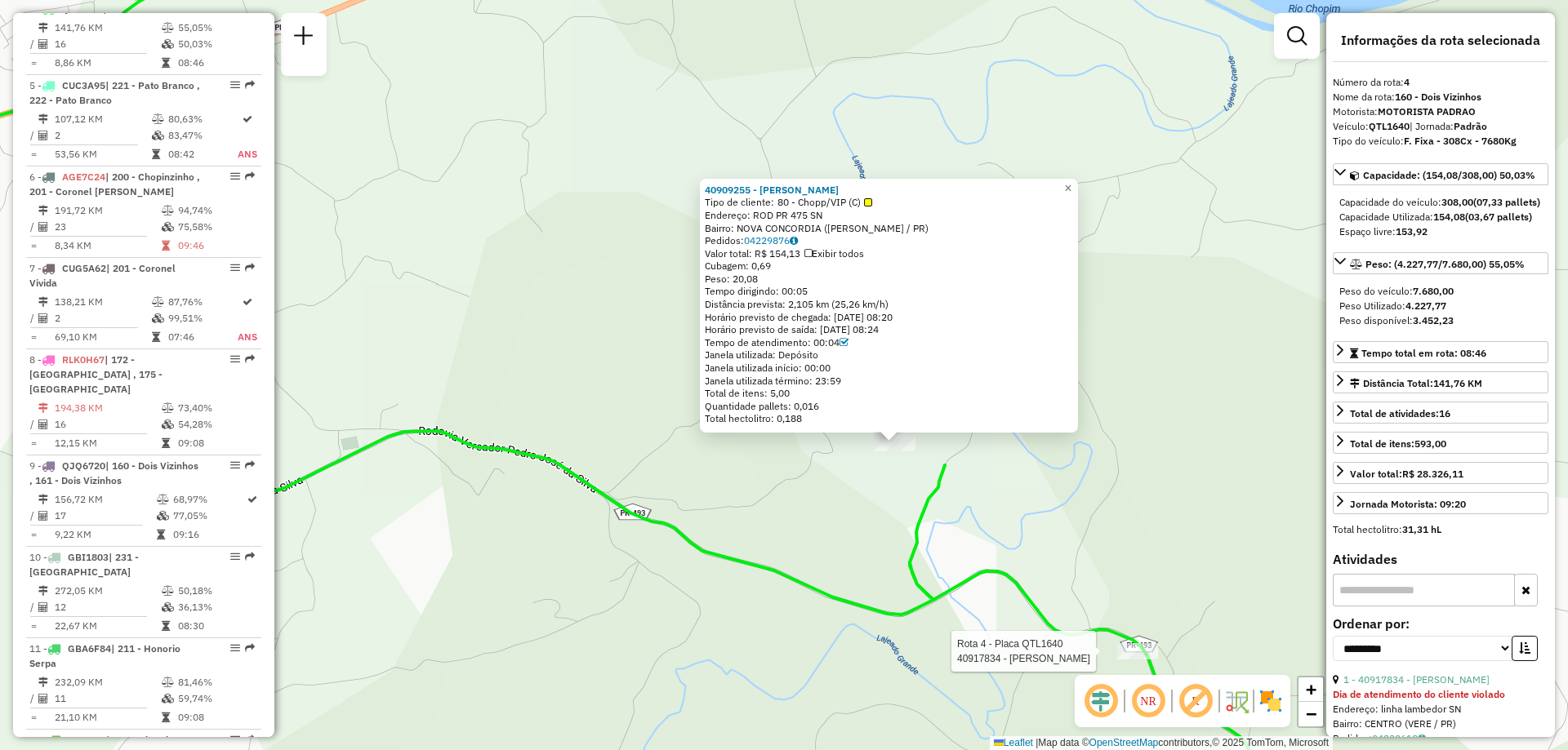
click at [1150, 660] on div at bounding box center [1137, 652] width 41 height 16
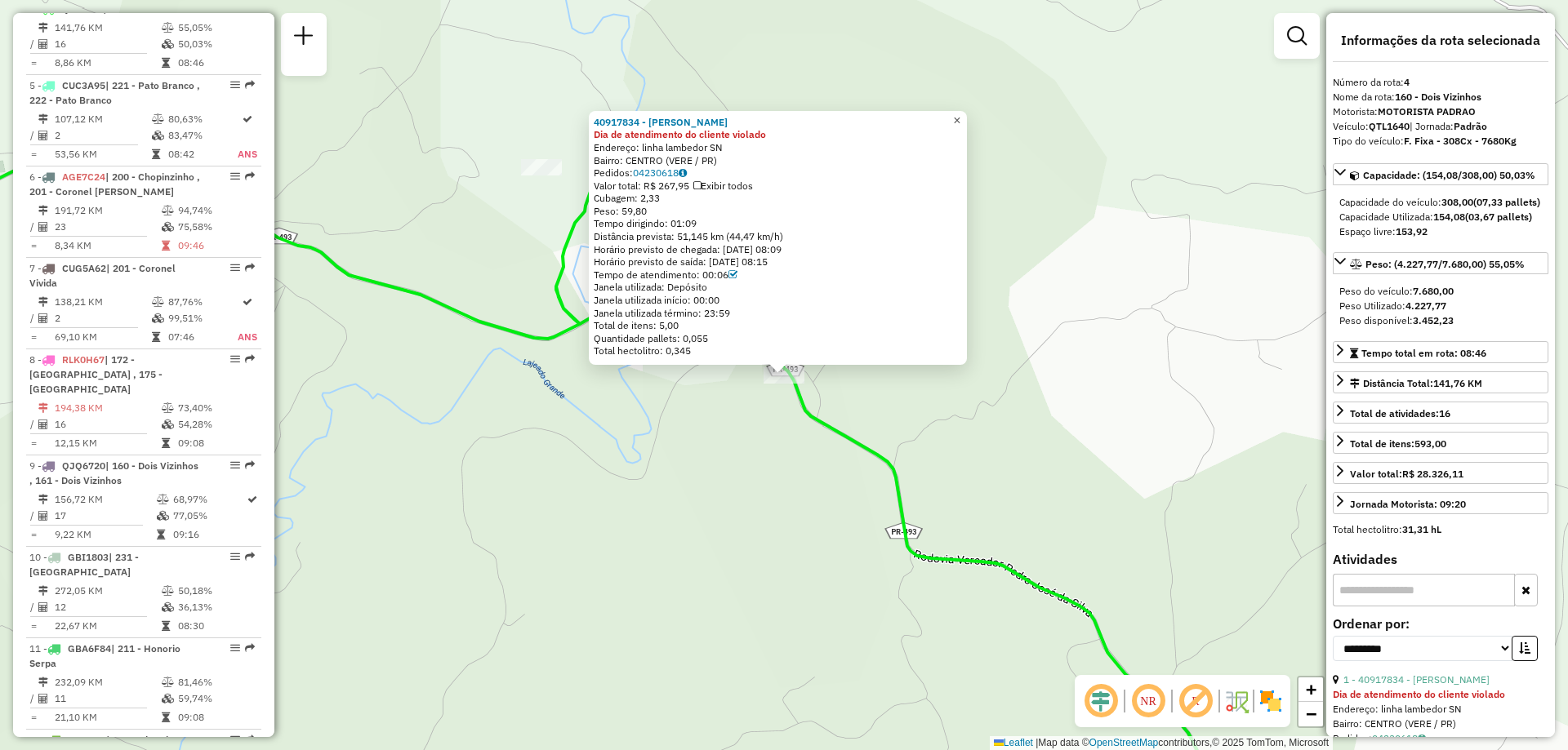
click at [967, 114] on link "×" at bounding box center [957, 121] width 20 height 20
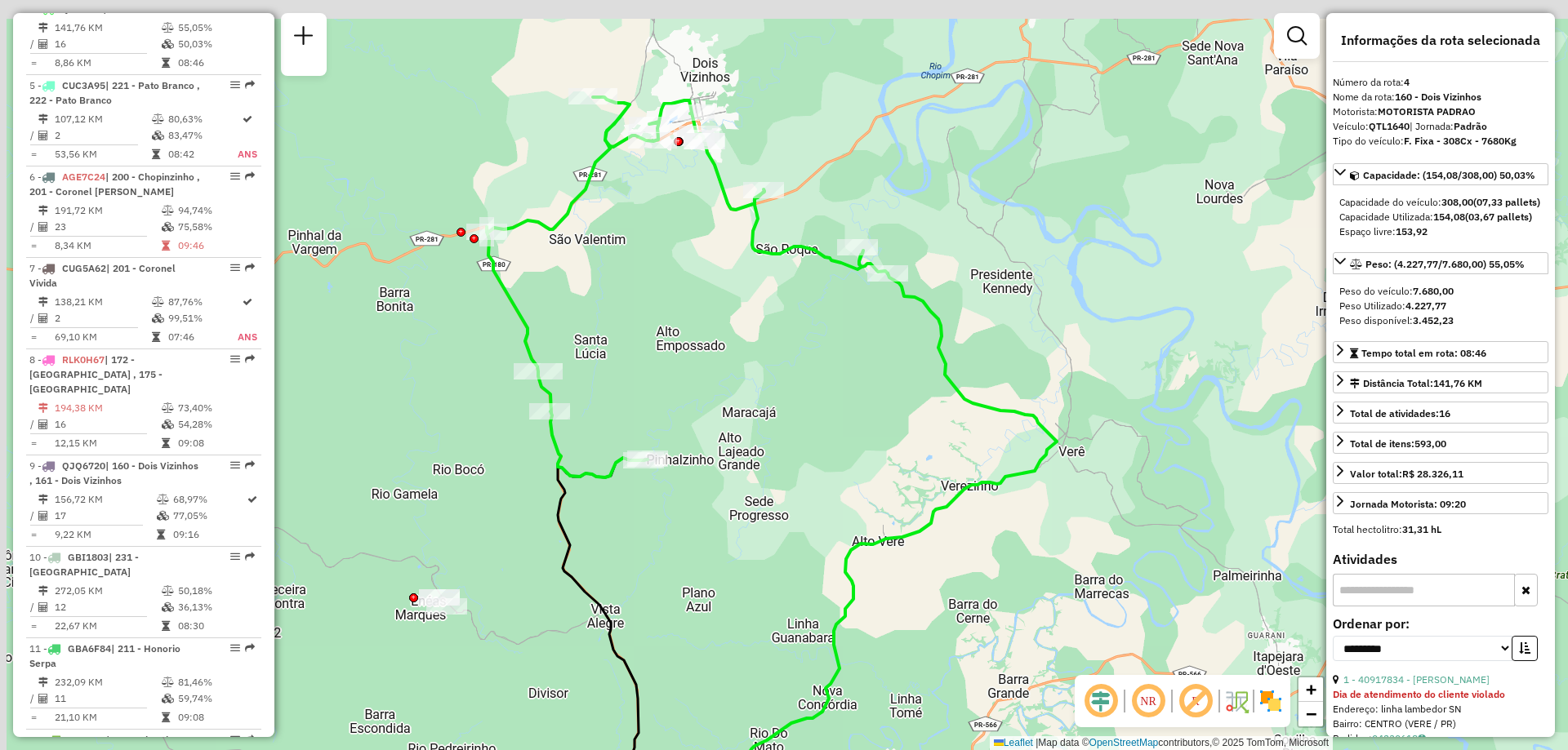
drag, startPoint x: 947, startPoint y: 288, endPoint x: 963, endPoint y: 335, distance: 49.6
click at [963, 335] on div "Janela de atendimento Grade de atendimento Capacidade Transportadoras Veículos …" at bounding box center [784, 375] width 1568 height 750
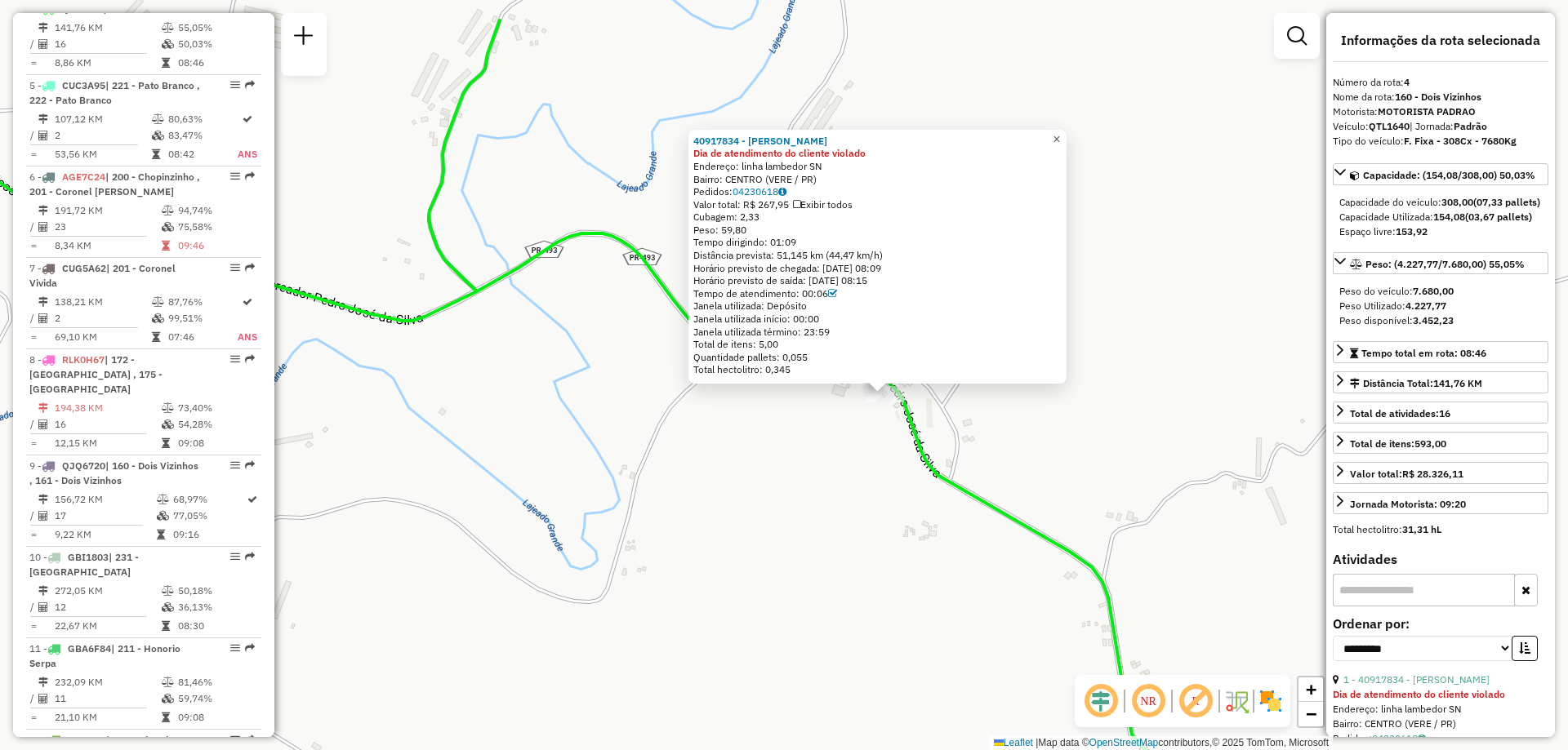
click at [1060, 135] on span "×" at bounding box center [1056, 139] width 7 height 14
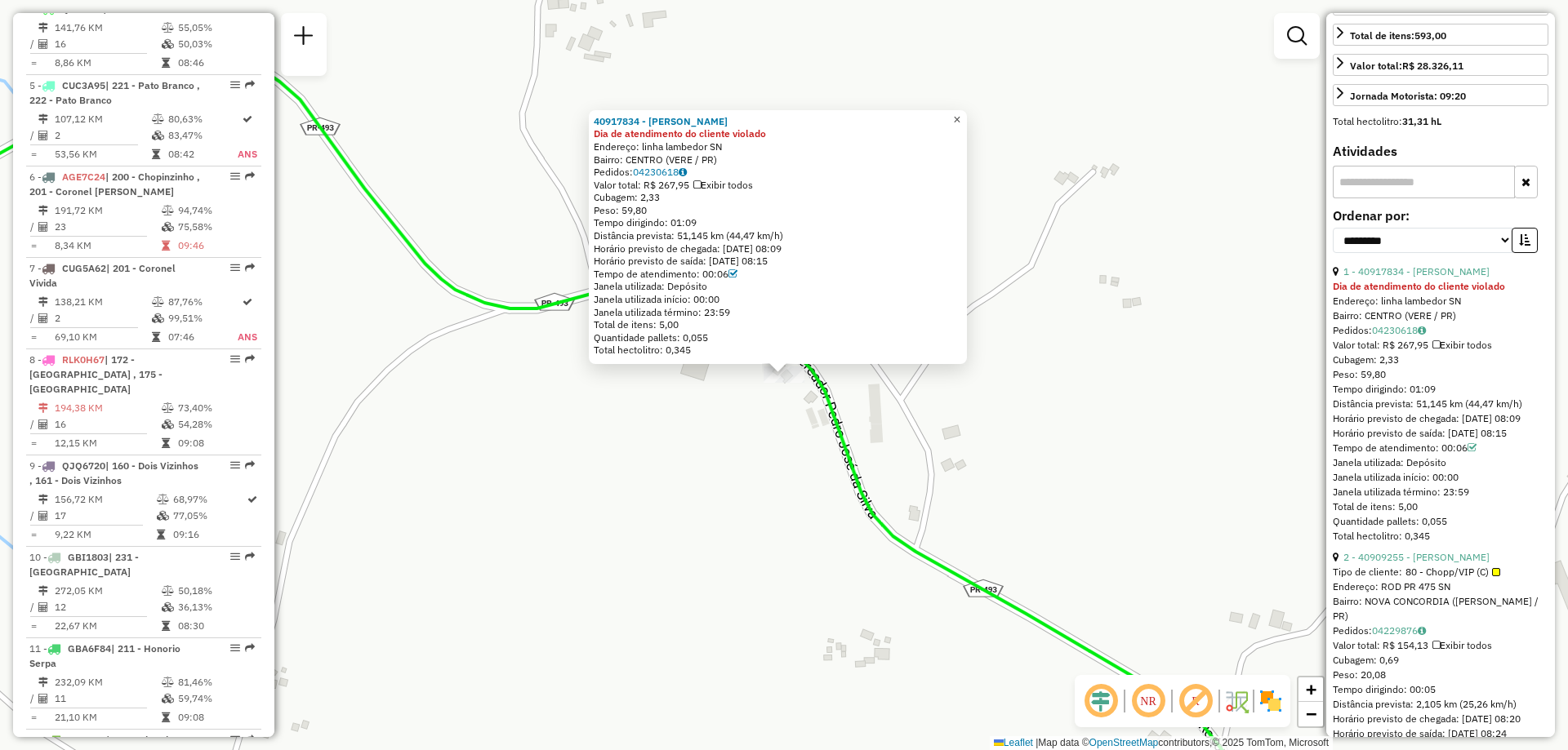
click at [960, 118] on span "×" at bounding box center [956, 119] width 7 height 14
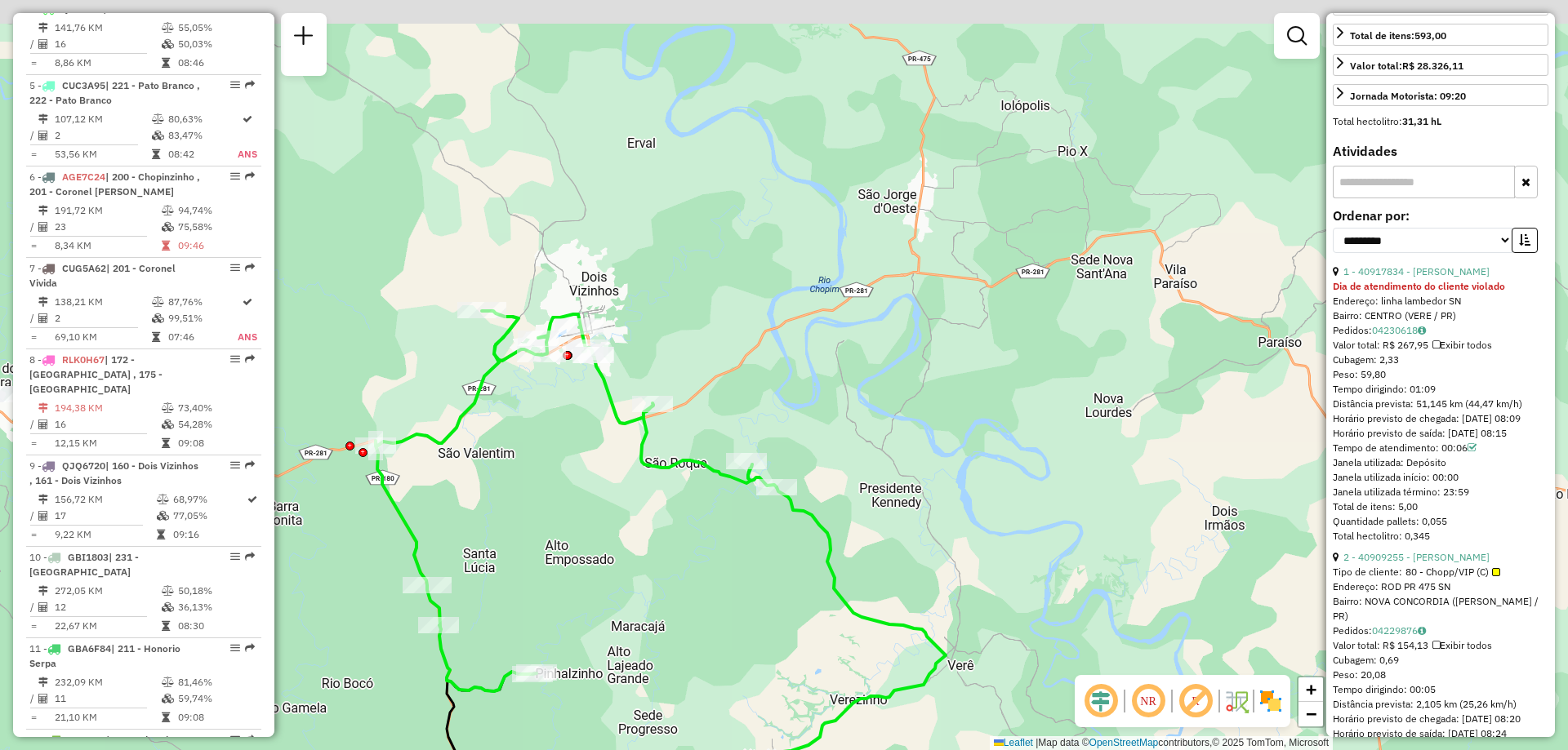
drag, startPoint x: 780, startPoint y: 170, endPoint x: 845, endPoint y: 356, distance: 197.0
click at [845, 356] on div "Janela de atendimento Grade de atendimento Capacidade Transportadoras Veículos …" at bounding box center [784, 375] width 1568 height 750
